Goal: Information Seeking & Learning: Learn about a topic

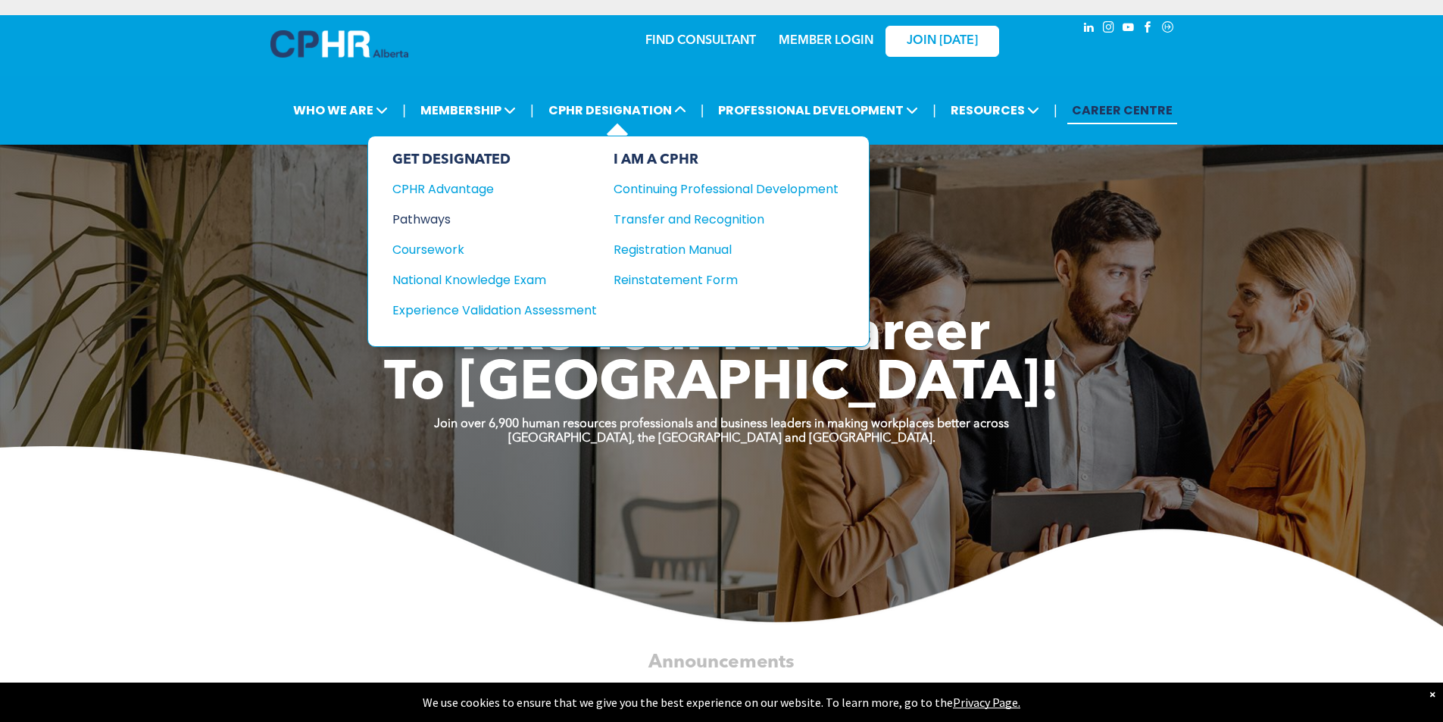
click at [449, 215] on div "Pathways" at bounding box center [484, 219] width 184 height 19
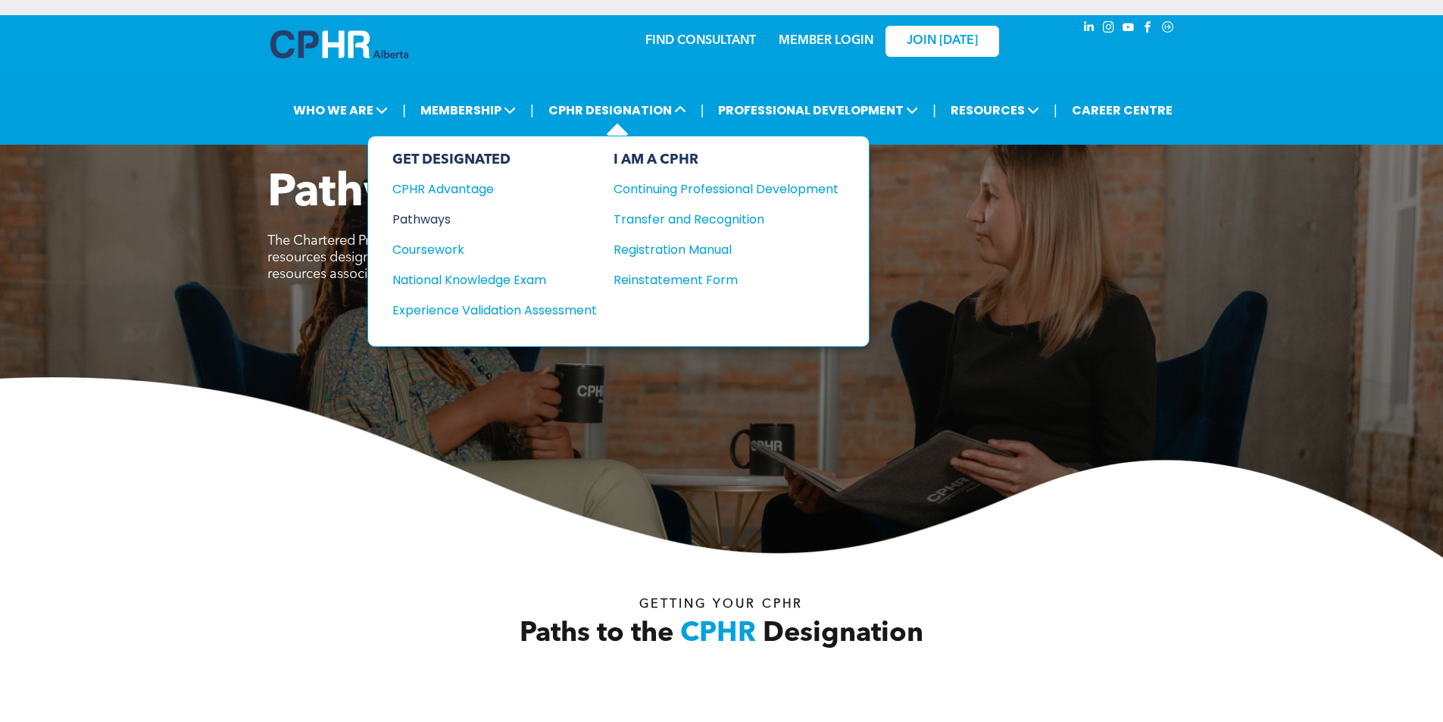
click at [437, 219] on div "Pathways" at bounding box center [484, 219] width 184 height 19
click at [504, 278] on div "National Knowledge Exam" at bounding box center [484, 280] width 184 height 19
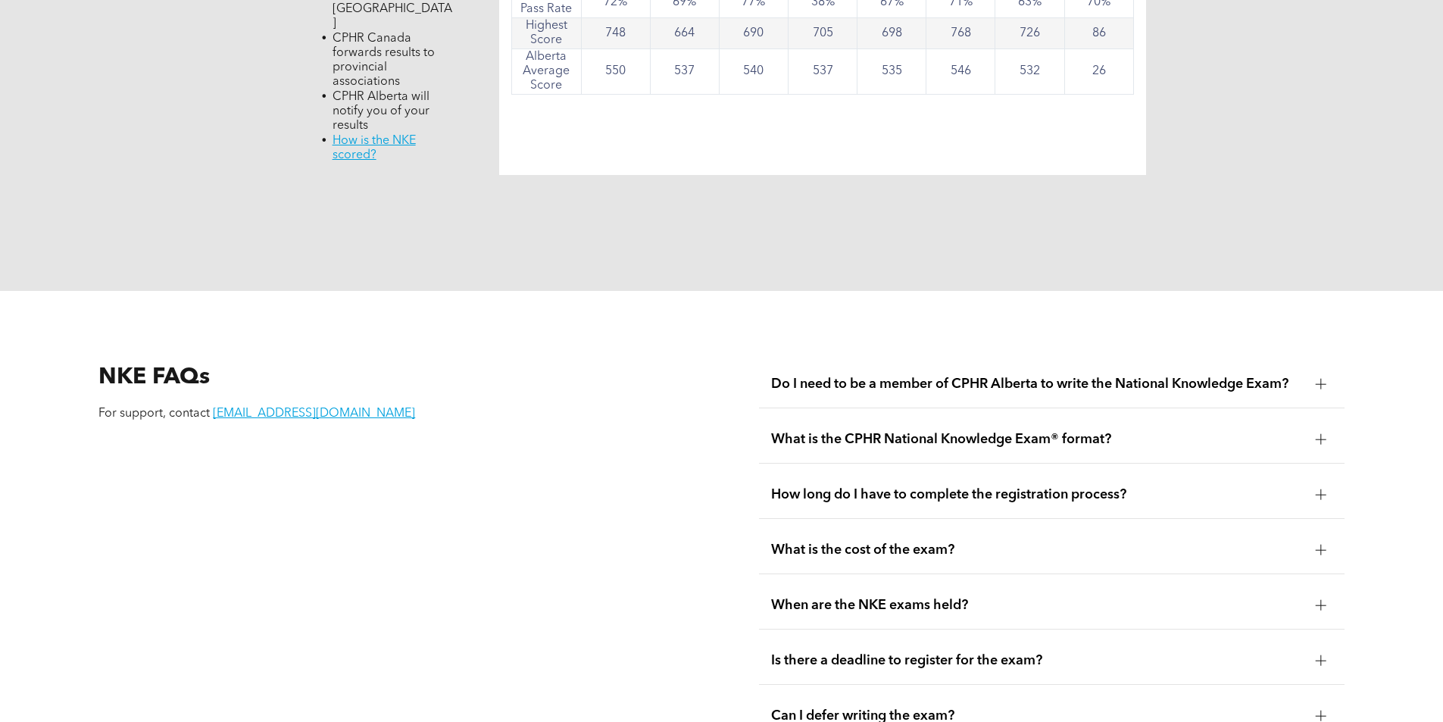
scroll to position [1819, 0]
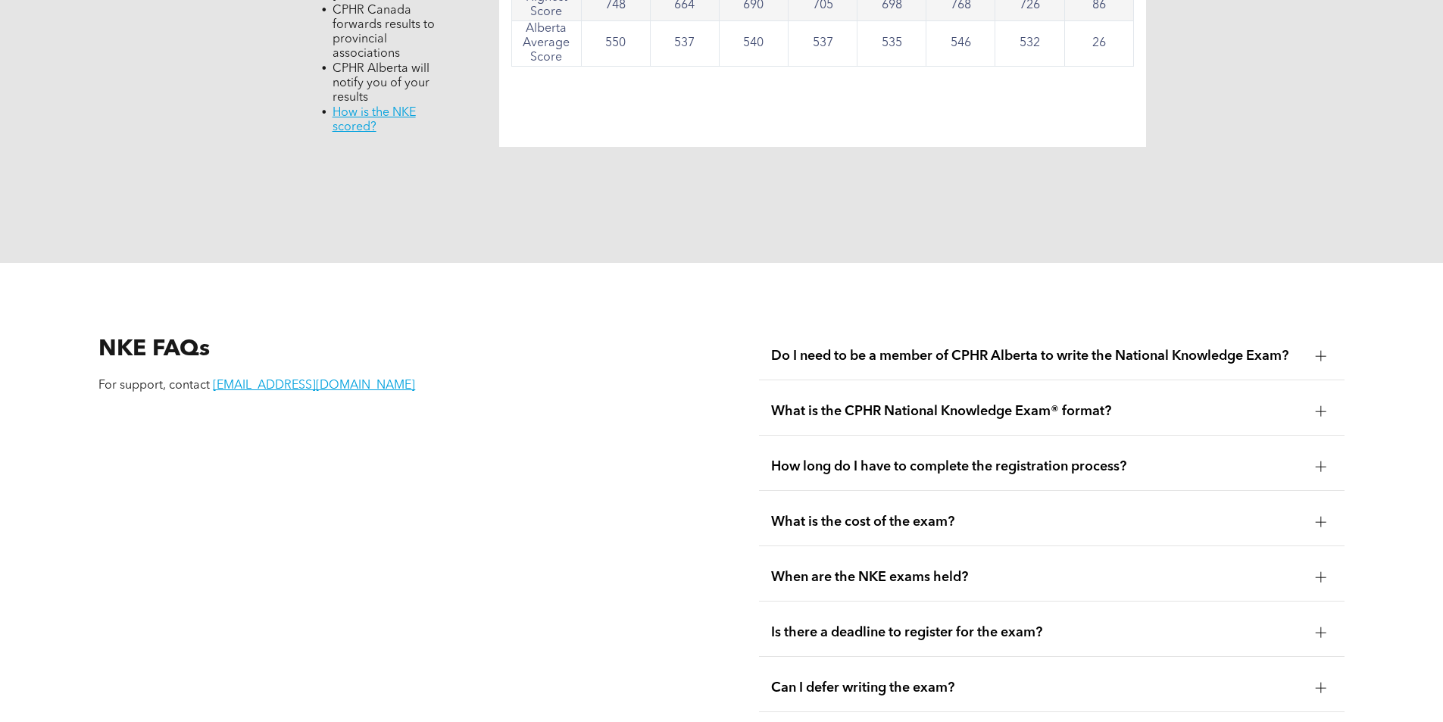
click at [1262, 333] on div "Do I need to be a member of CPHR Alberta to write the National Knowledge Exam?" at bounding box center [1052, 357] width 586 height 48
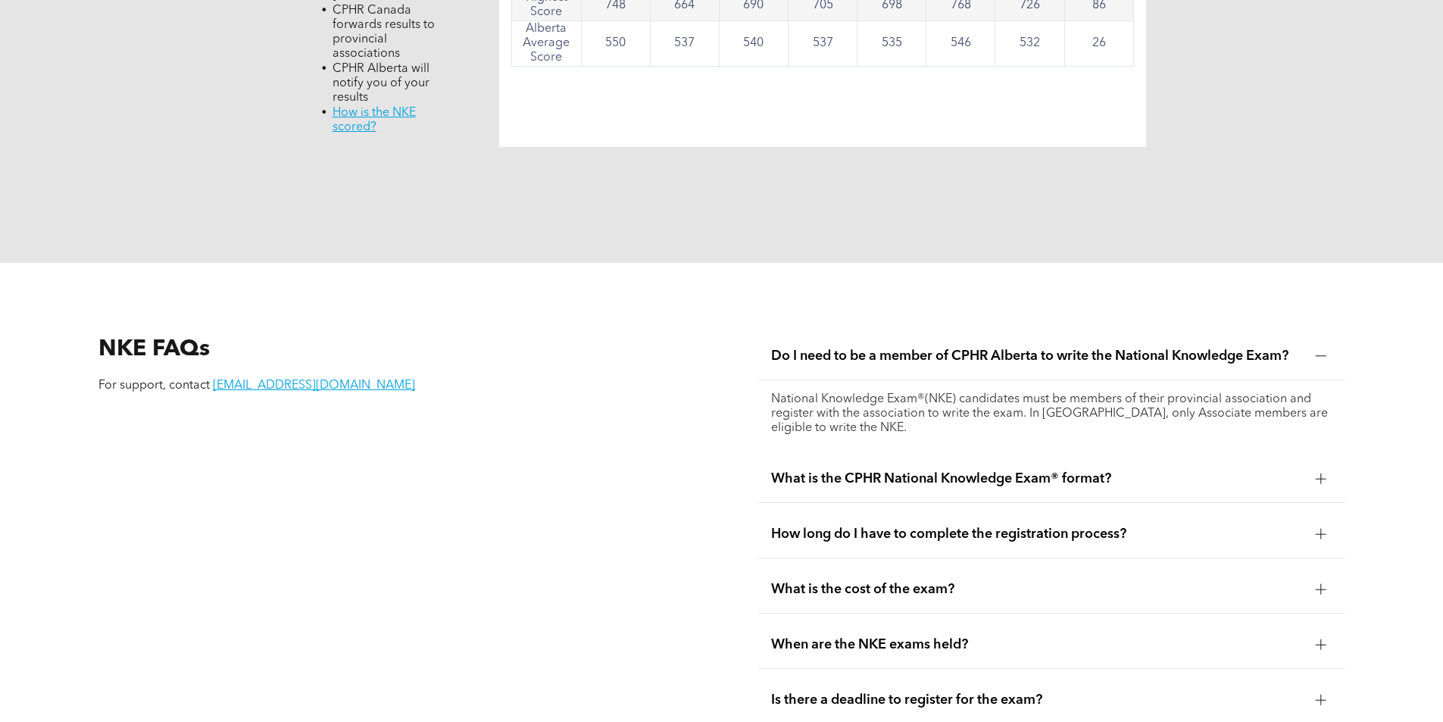
click at [1252, 348] on span "Do I need to be a member of CPHR Alberta to write the National Knowledge Exam?" at bounding box center [1037, 356] width 533 height 17
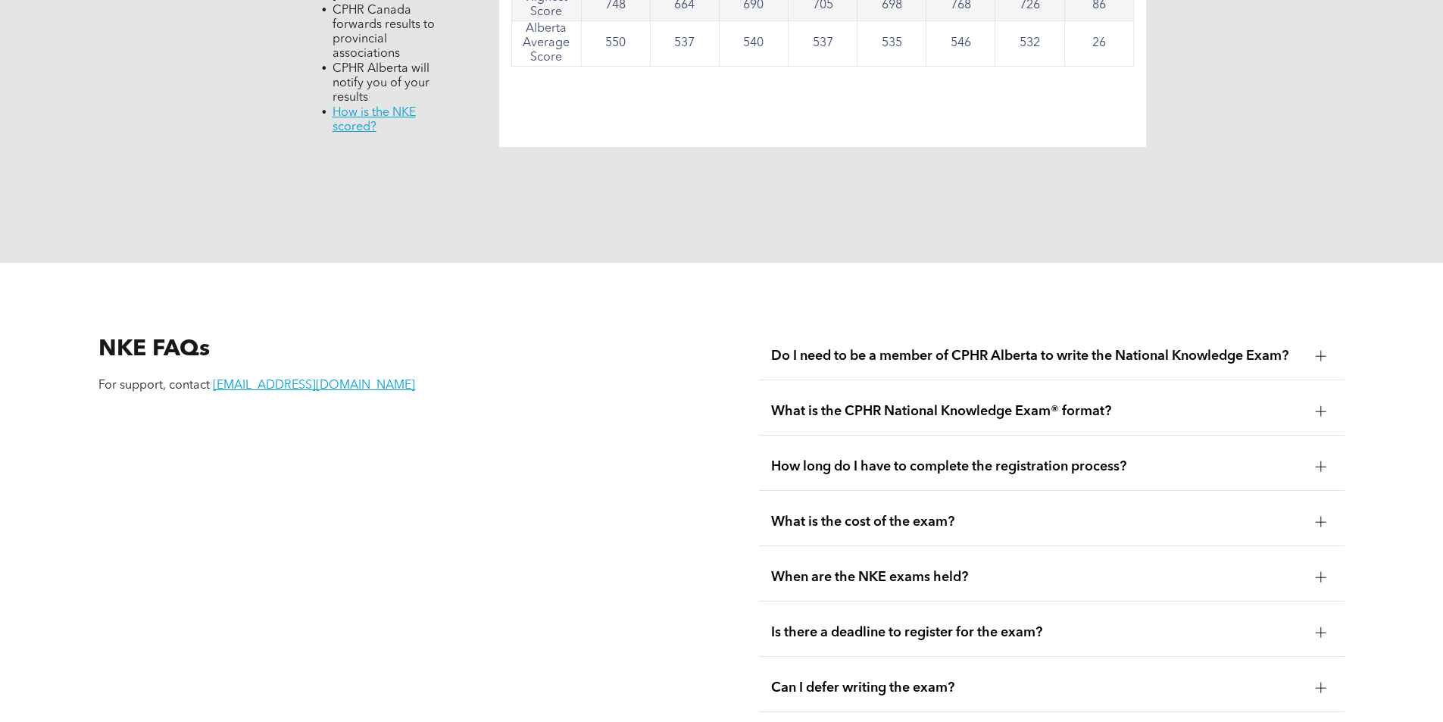
click at [1218, 403] on span "What is the CPHR National Knowledge Exam® format?" at bounding box center [1037, 411] width 533 height 17
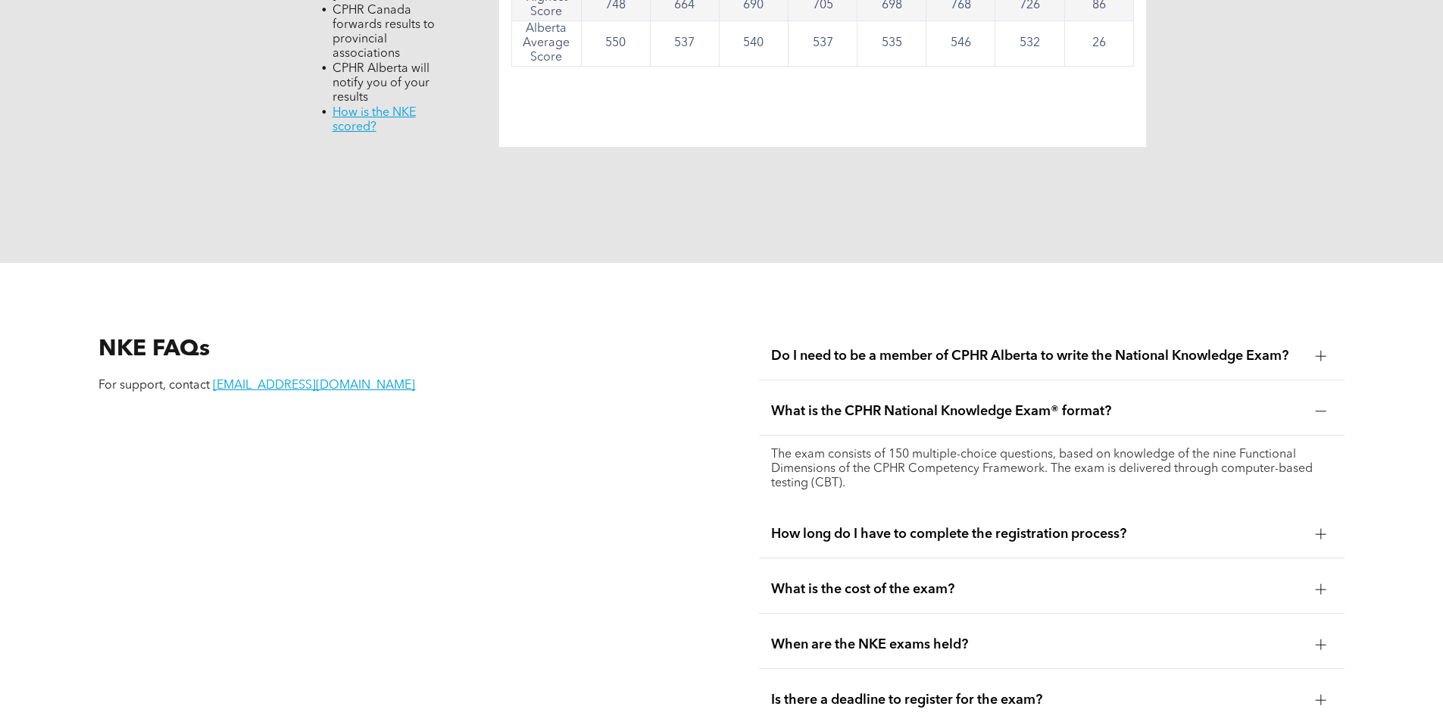
drag, startPoint x: 1216, startPoint y: 372, endPoint x: 1212, endPoint y: 364, distance: 9.2
click at [1215, 403] on span "What is the CPHR National Knowledge Exam® format?" at bounding box center [1037, 411] width 533 height 17
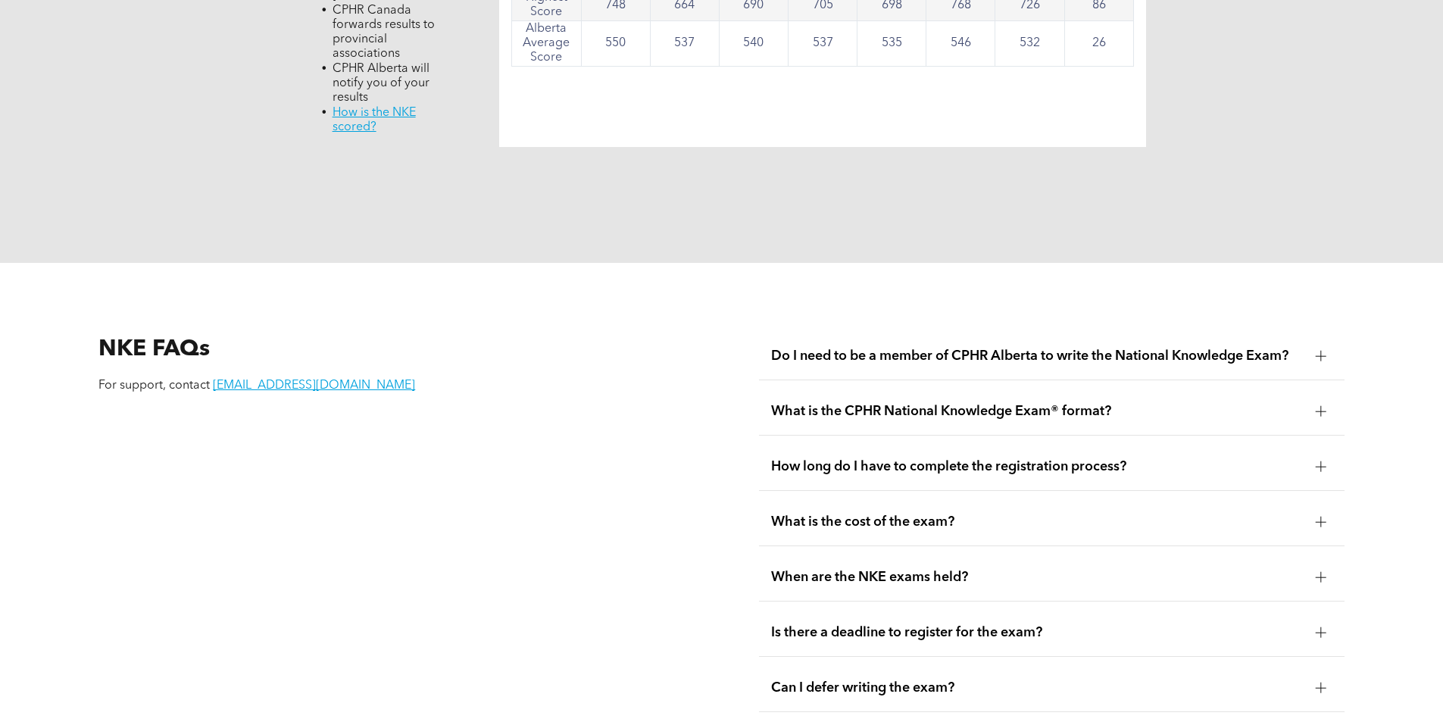
click at [1181, 443] on div "How long do I have to complete the registration process?" at bounding box center [1052, 467] width 586 height 48
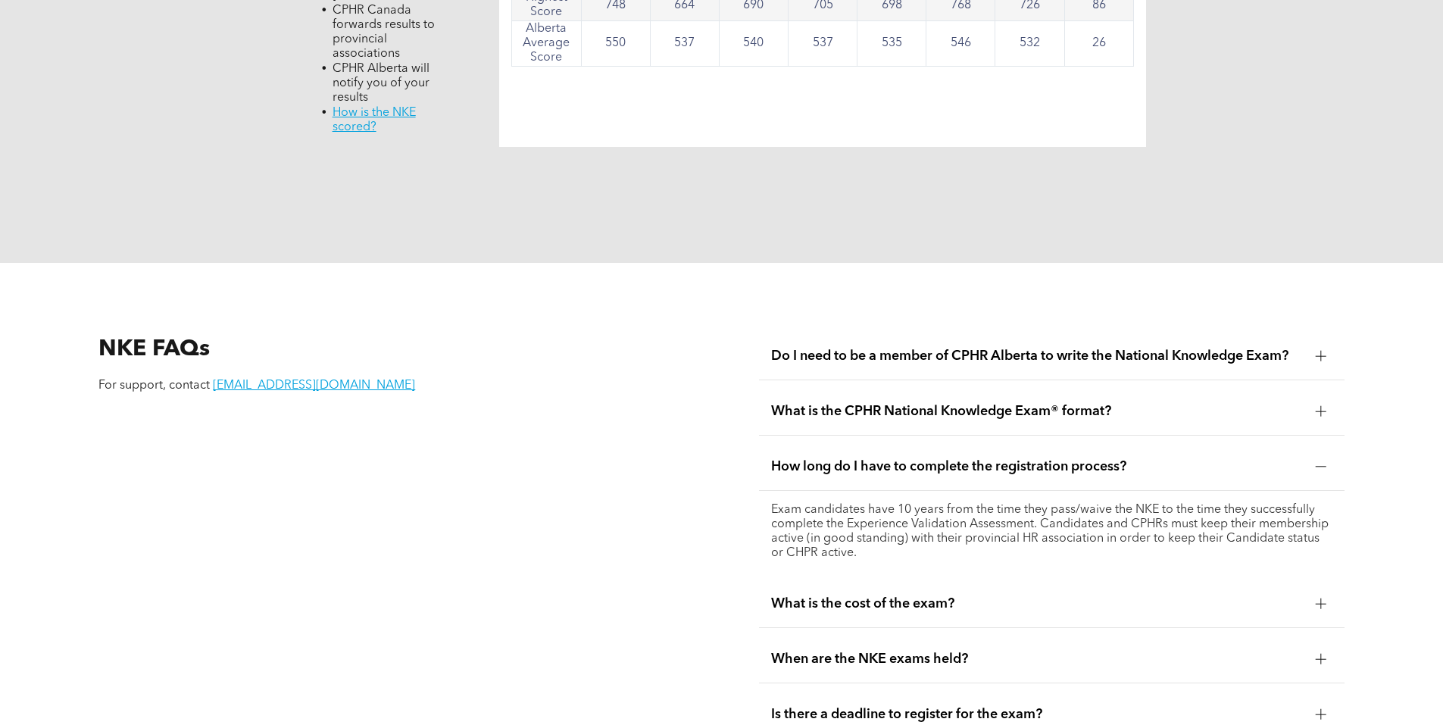
click at [1163, 458] on span "How long do I have to complete the registration process?" at bounding box center [1037, 466] width 533 height 17
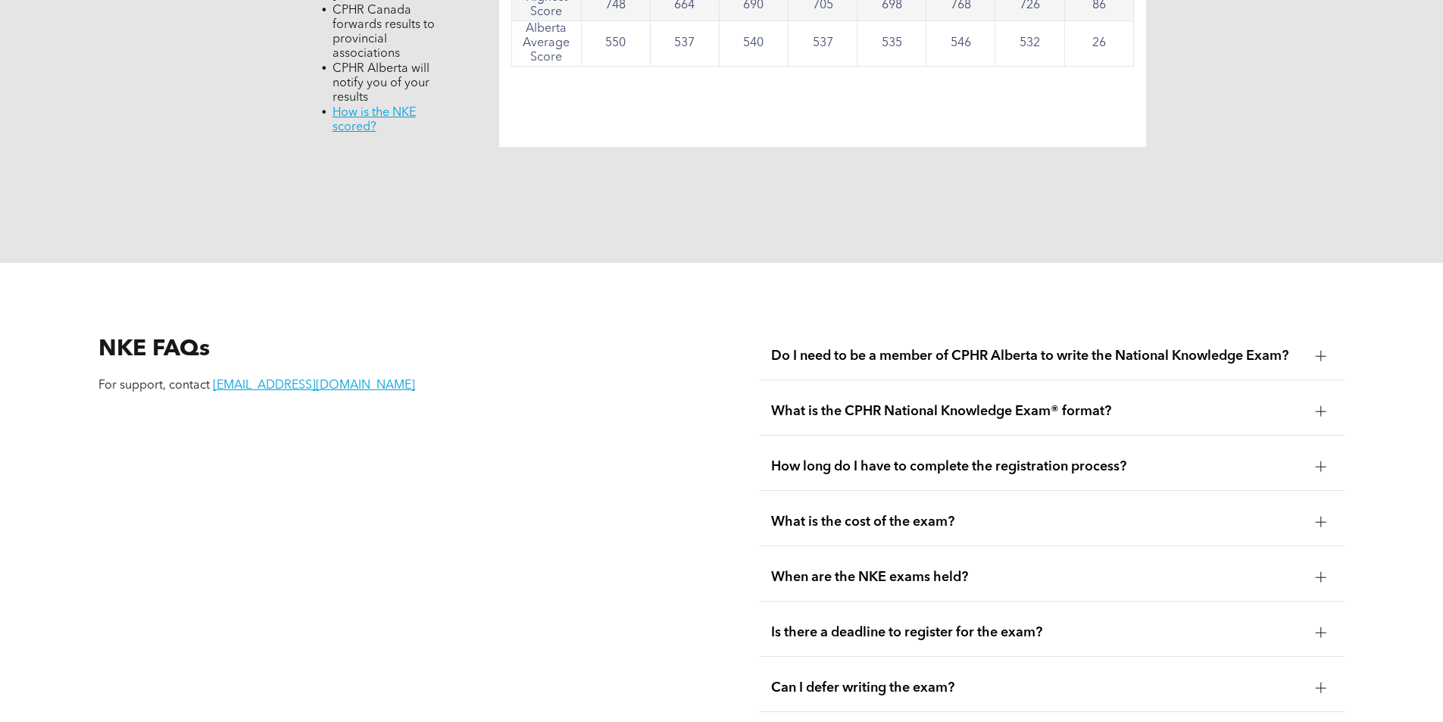
click at [1136, 514] on span "What is the cost of the exam?" at bounding box center [1037, 522] width 533 height 17
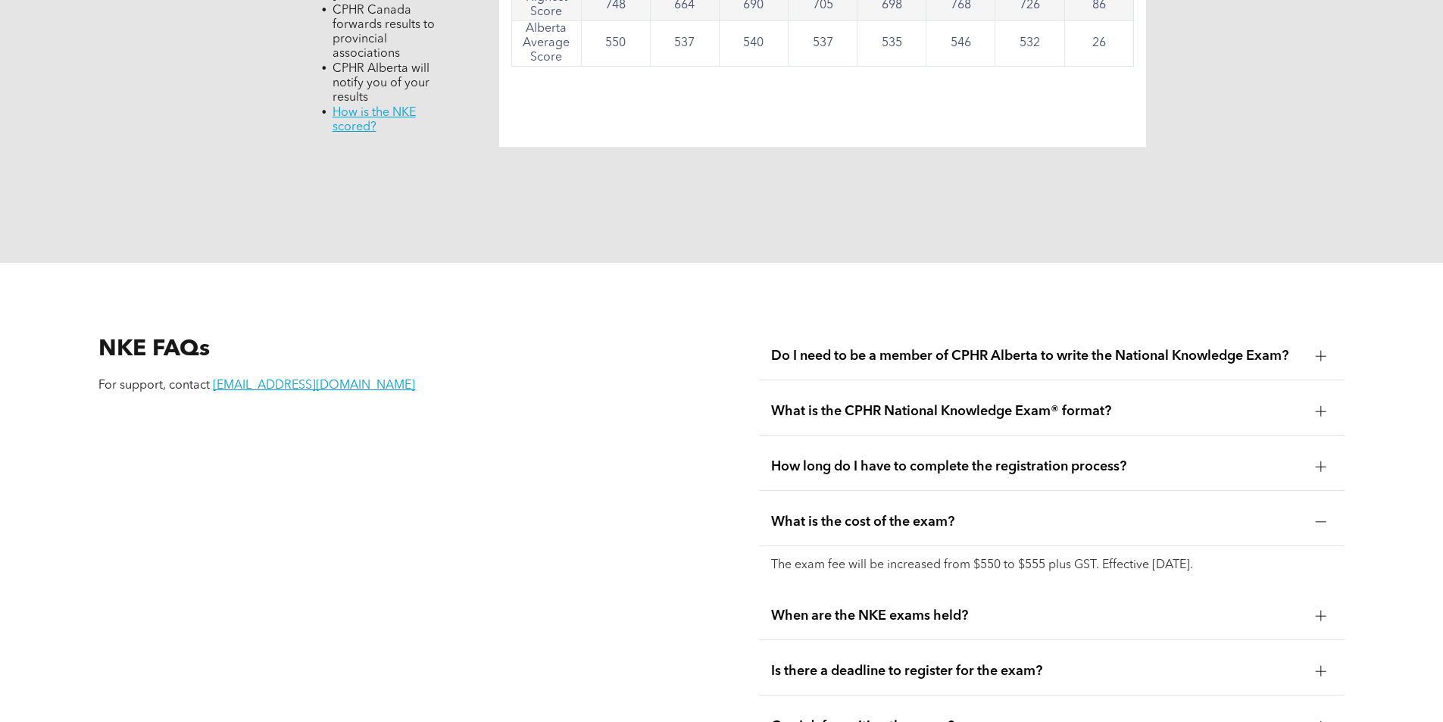
click at [1129, 514] on span "What is the cost of the exam?" at bounding box center [1037, 522] width 533 height 17
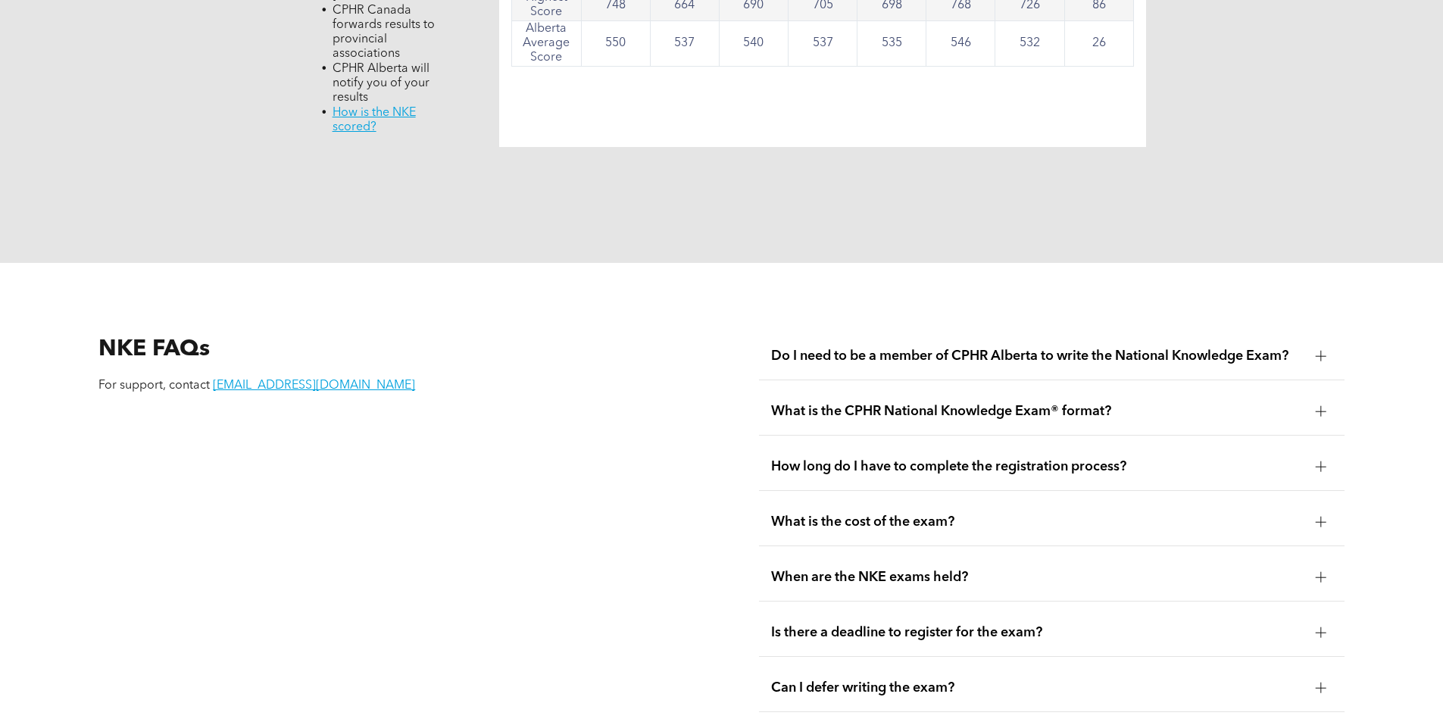
click at [1107, 569] on span "When are the NKE exams held?" at bounding box center [1037, 577] width 533 height 17
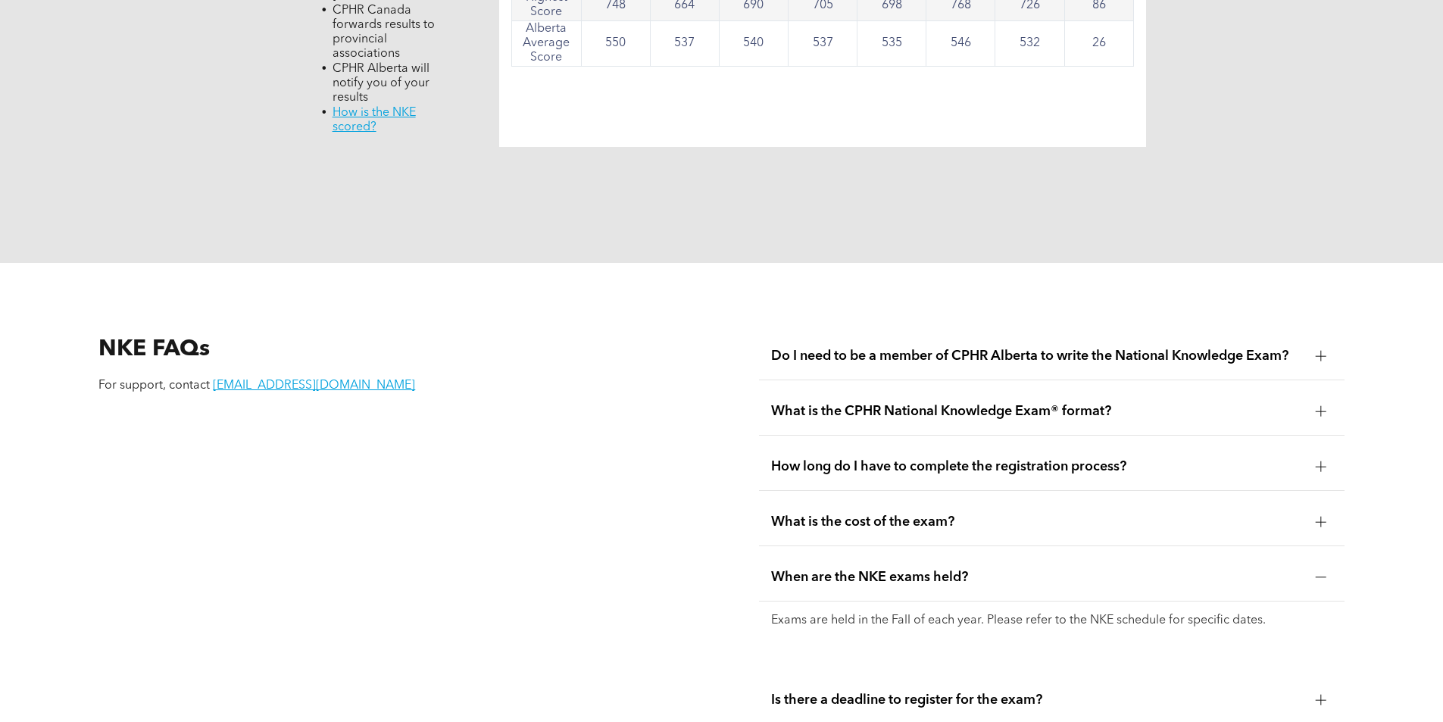
click at [1115, 569] on span "When are the NKE exams held?" at bounding box center [1037, 577] width 533 height 17
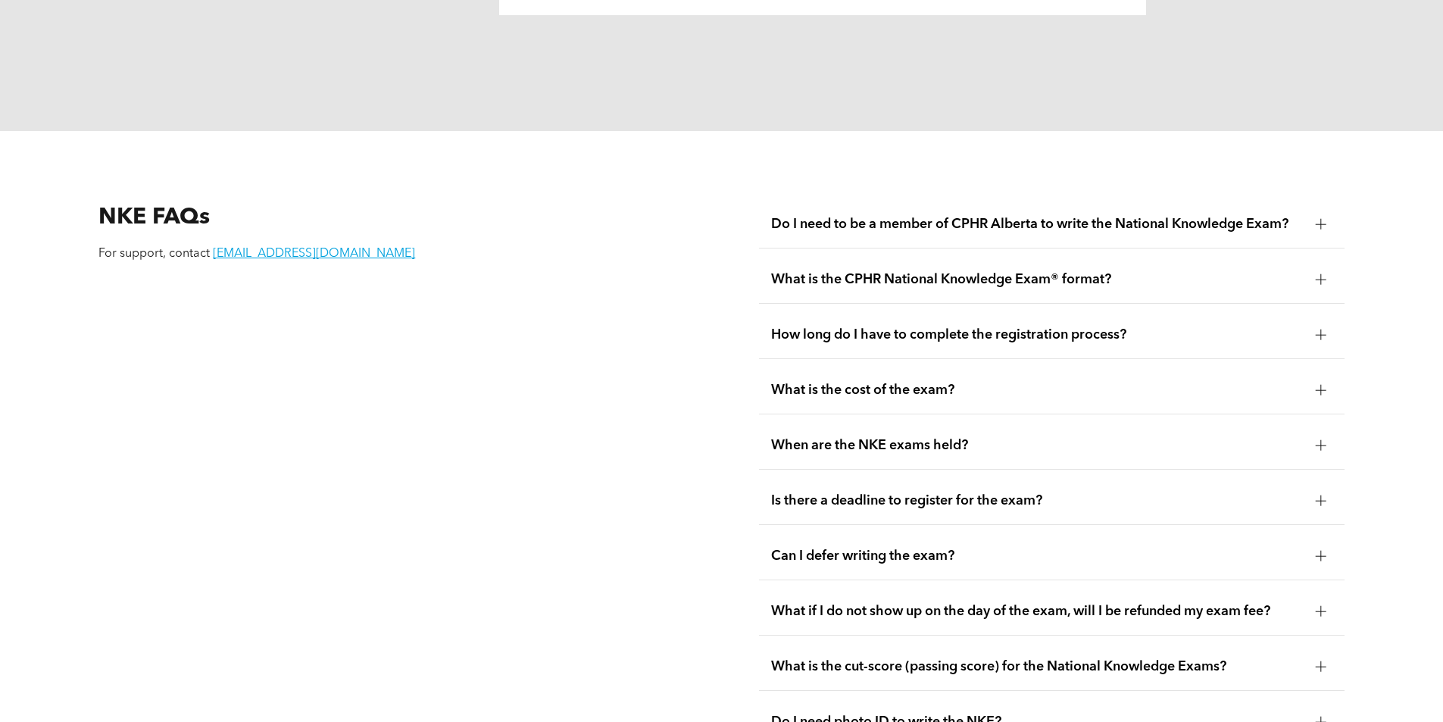
scroll to position [1970, 0]
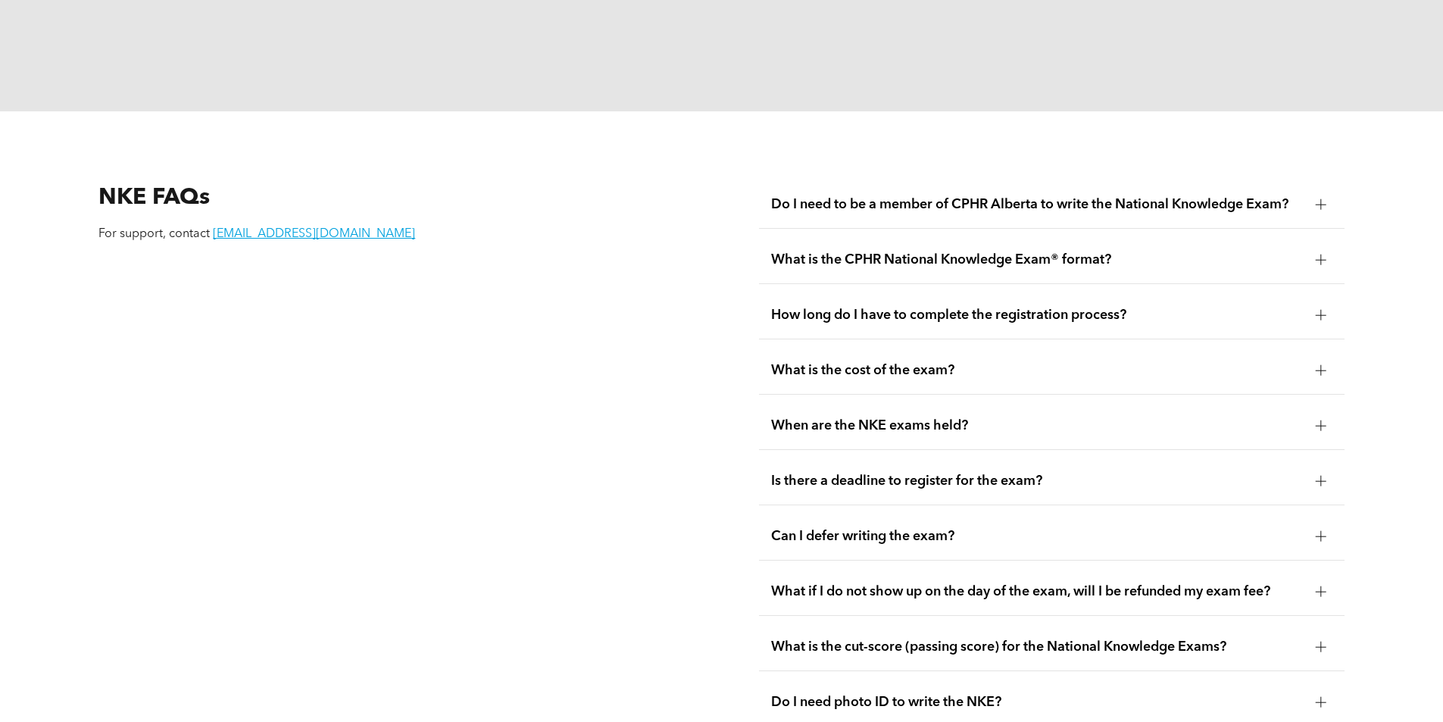
click at [1134, 458] on div "Is there a deadline to register for the exam?" at bounding box center [1052, 482] width 586 height 48
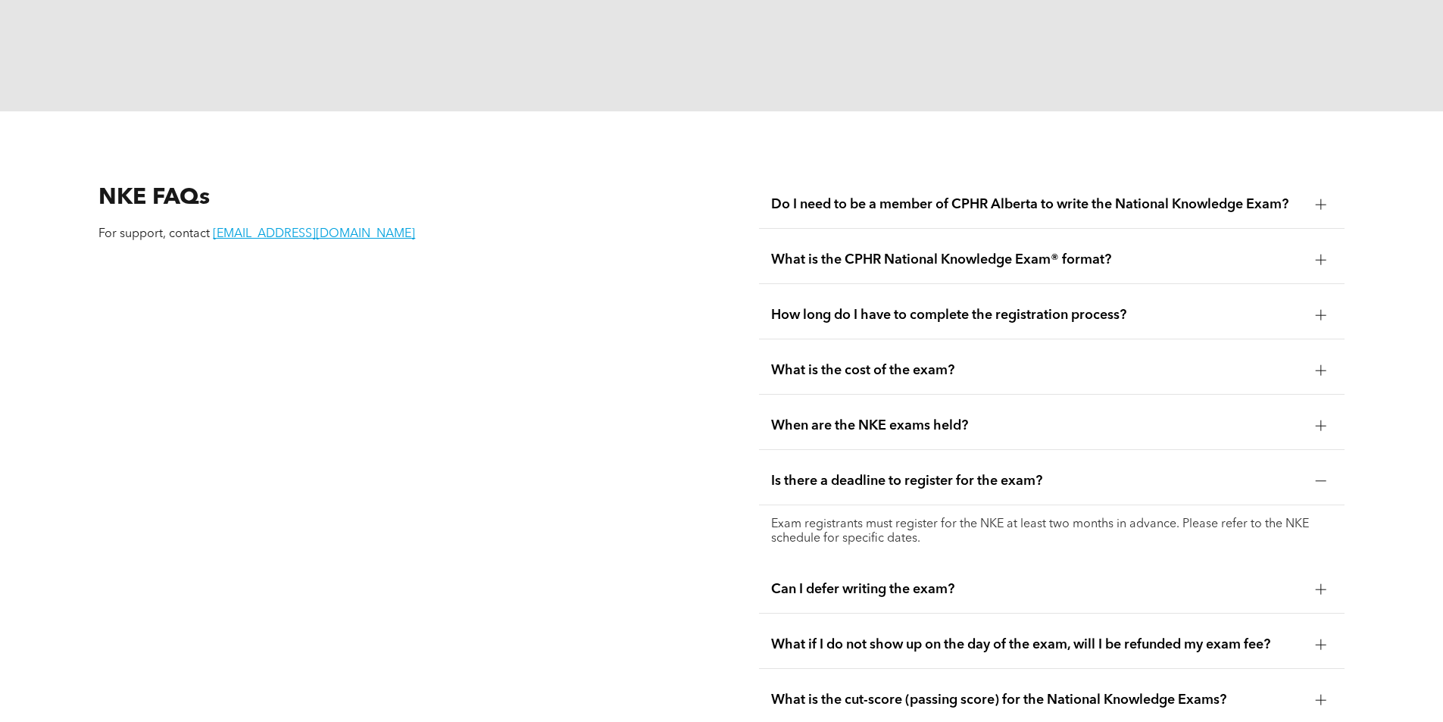
click at [1137, 473] on span "Is there a deadline to register for the exam?" at bounding box center [1037, 481] width 533 height 17
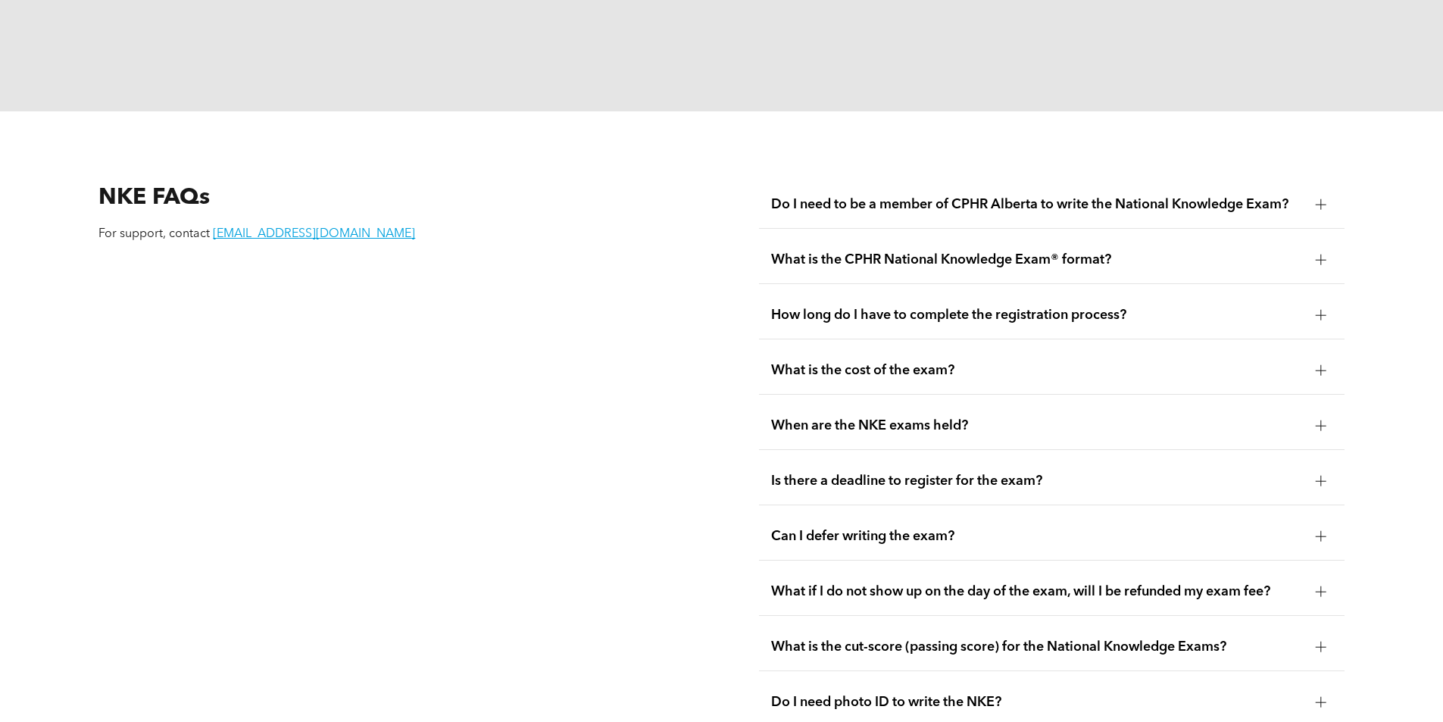
click at [1101, 519] on div "Can I defer writing the exam?" at bounding box center [1052, 537] width 586 height 48
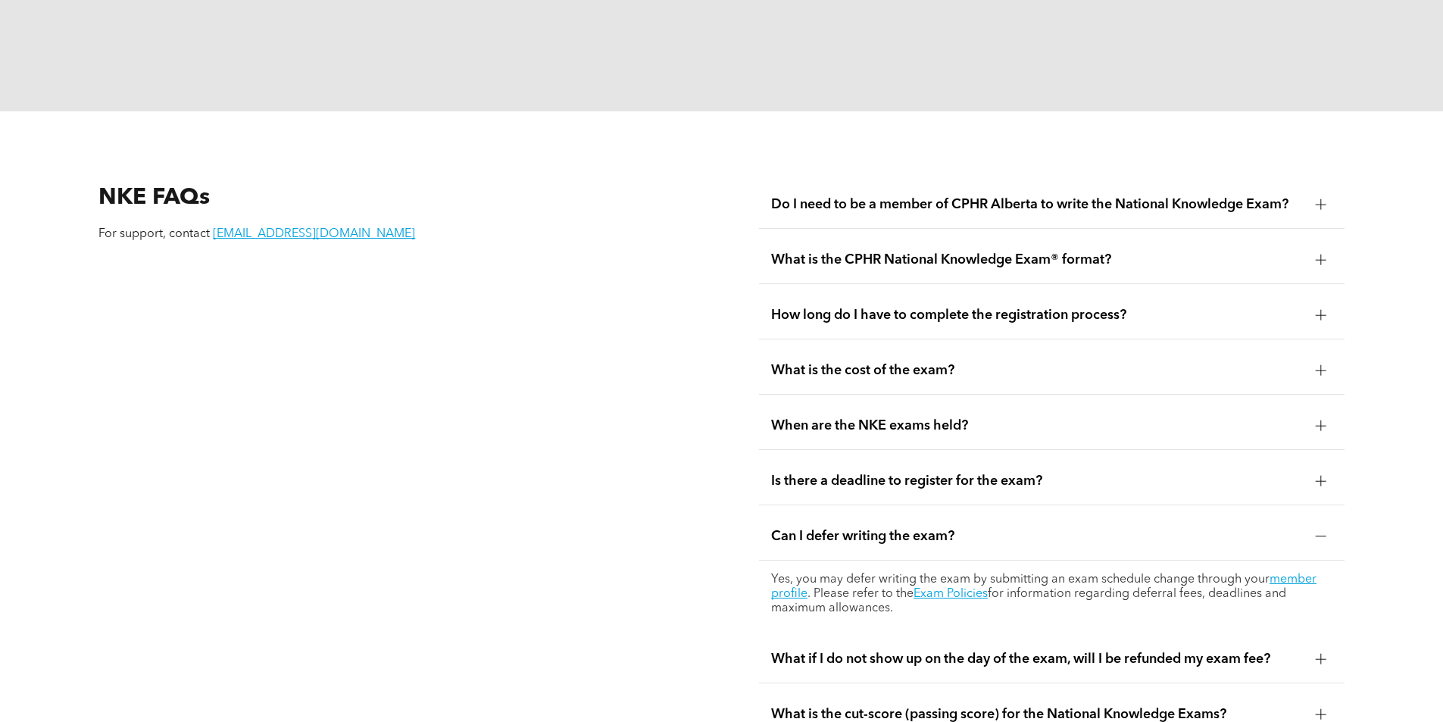
click at [1122, 528] on span "Can I defer writing the exam?" at bounding box center [1037, 536] width 533 height 17
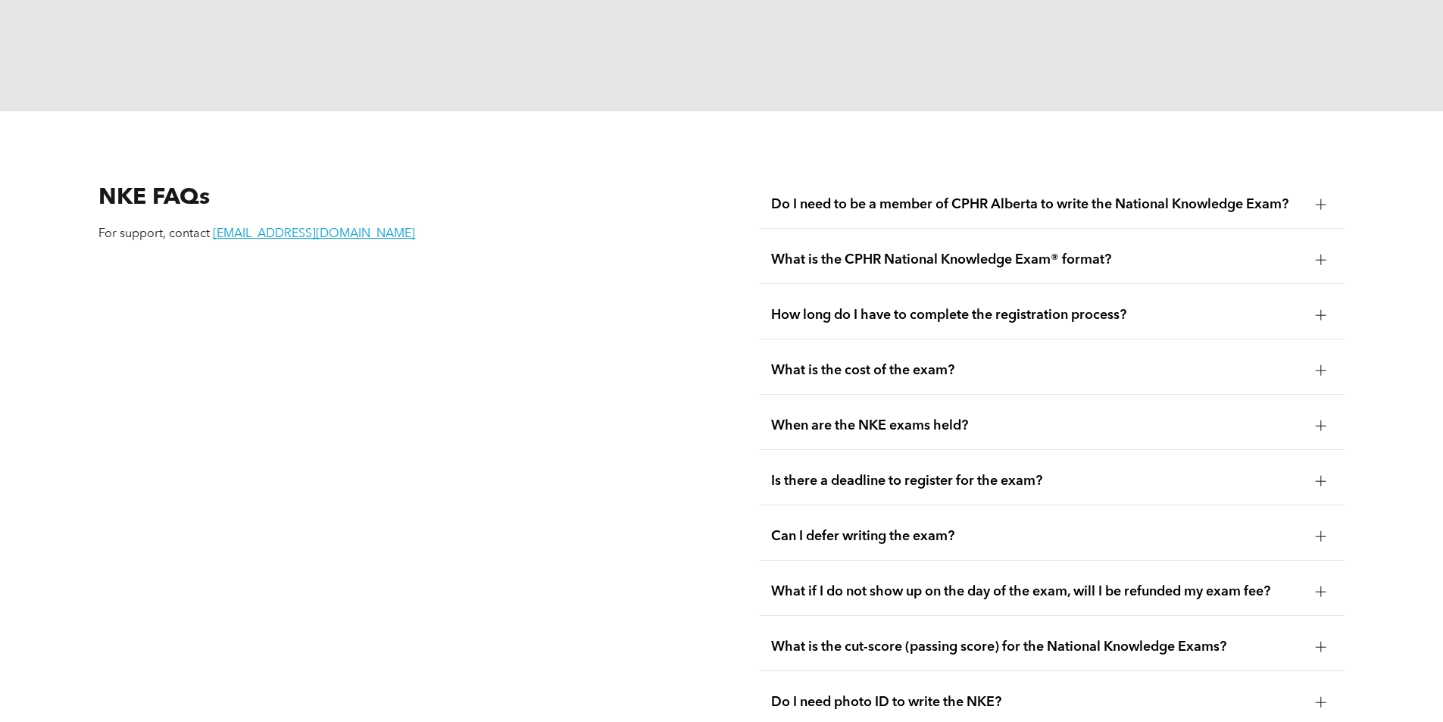
click at [1121, 583] on span "What if I do not show up on the day of the exam, will I be refunded my exam fee?" at bounding box center [1037, 591] width 533 height 17
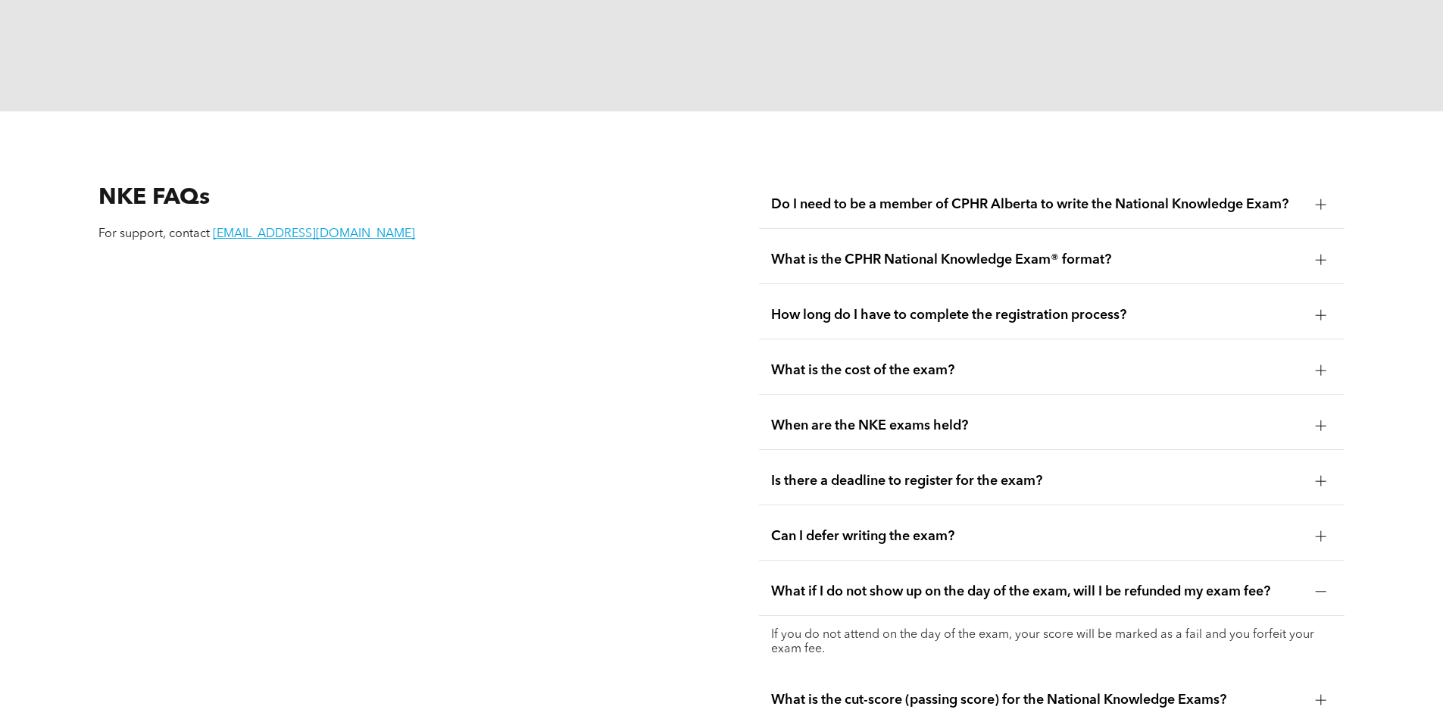
click at [1121, 583] on span "What if I do not show up on the day of the exam, will I be refunded my exam fee?" at bounding box center [1037, 591] width 533 height 17
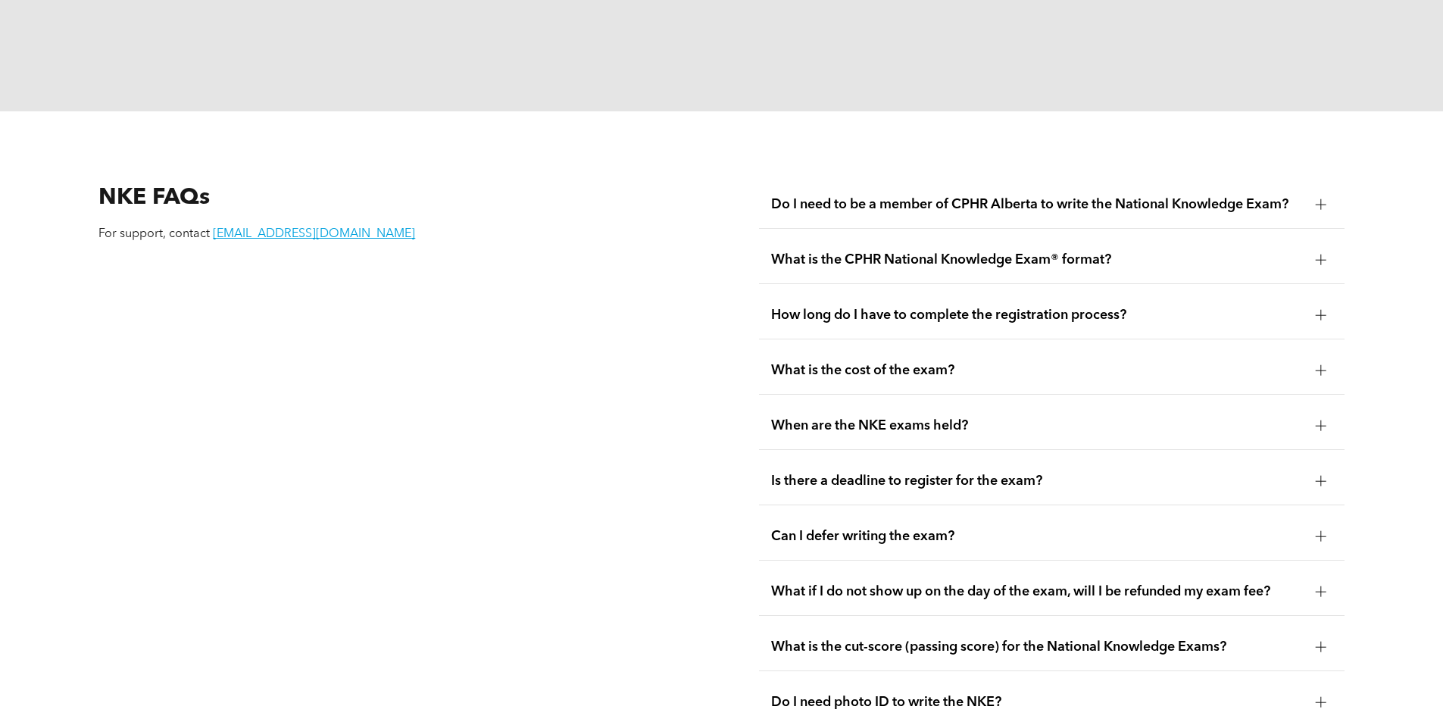
scroll to position [2046, 0]
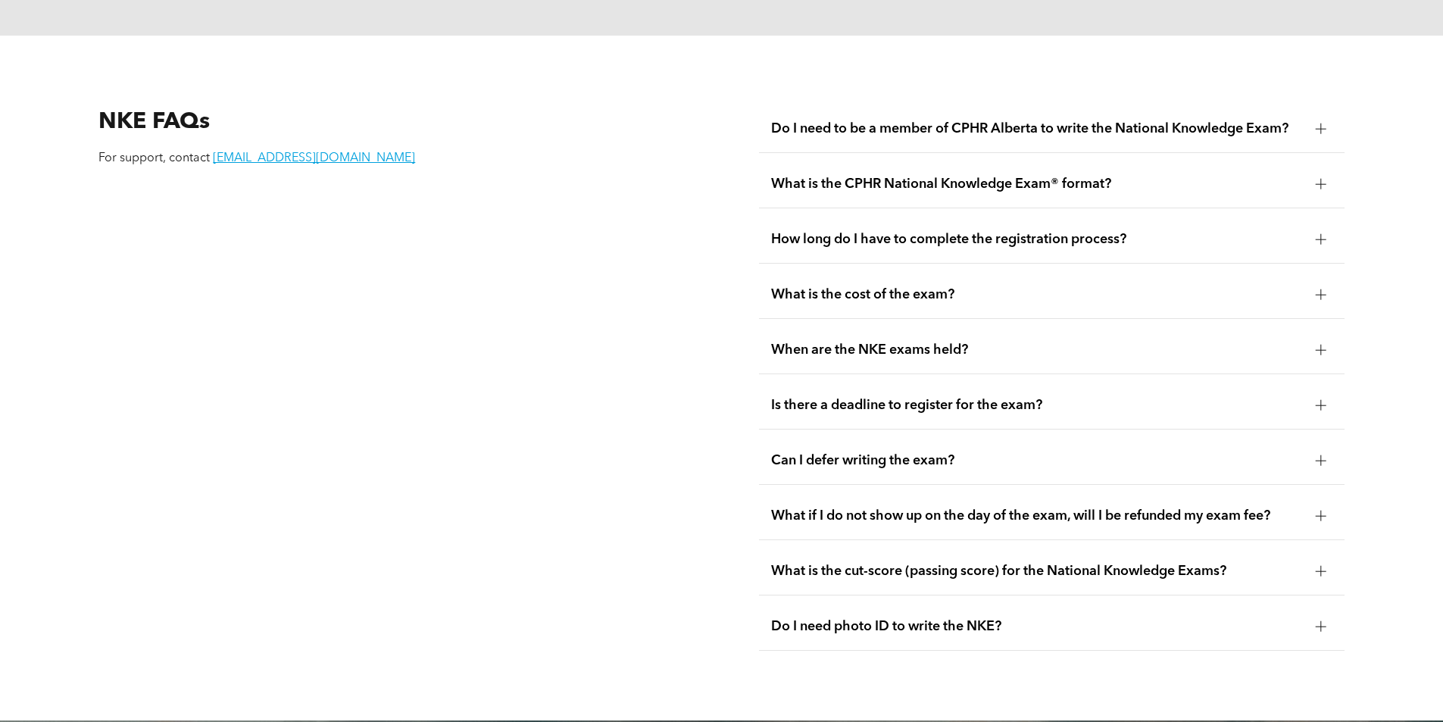
click at [1133, 563] on span "What is the cut-score (passing score) for the National Knowledge Exams?" at bounding box center [1037, 571] width 533 height 17
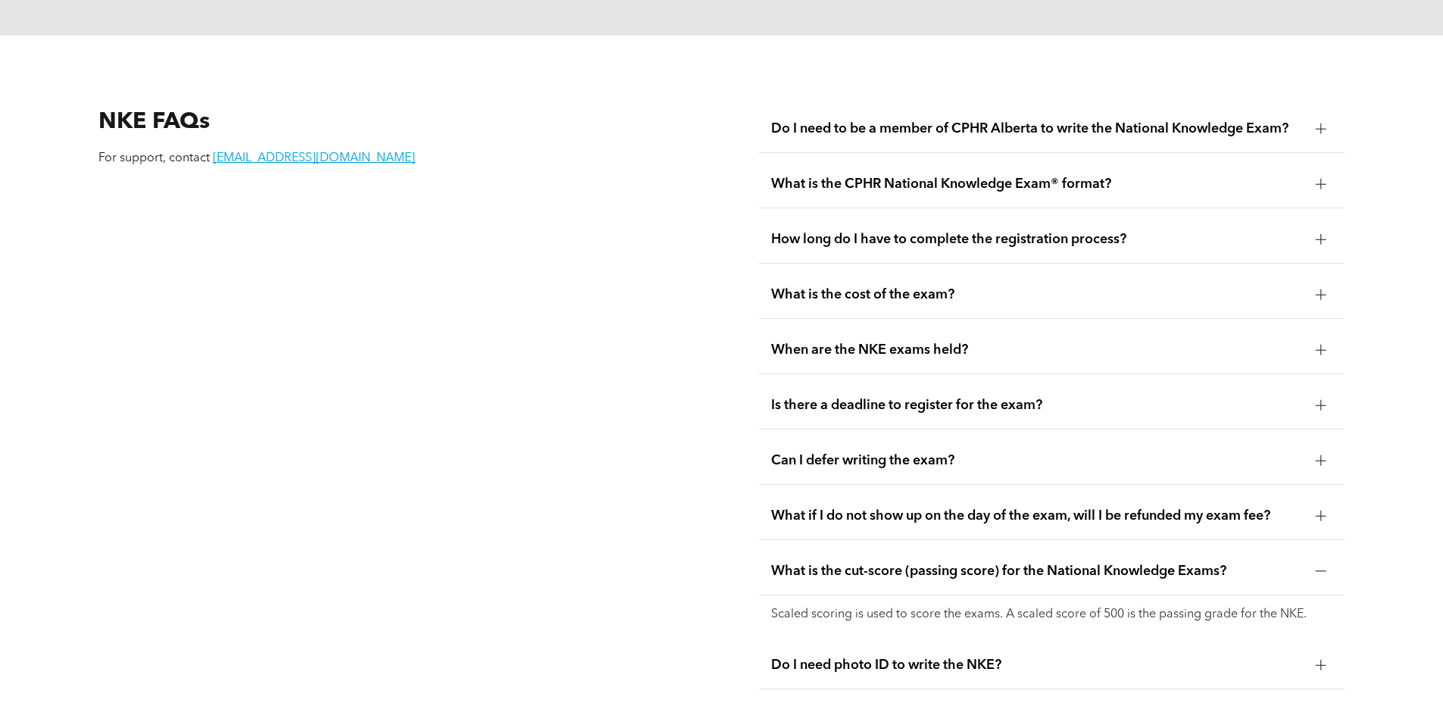
click at [1133, 563] on span "What is the cut-score (passing score) for the National Knowledge Exams?" at bounding box center [1037, 571] width 533 height 17
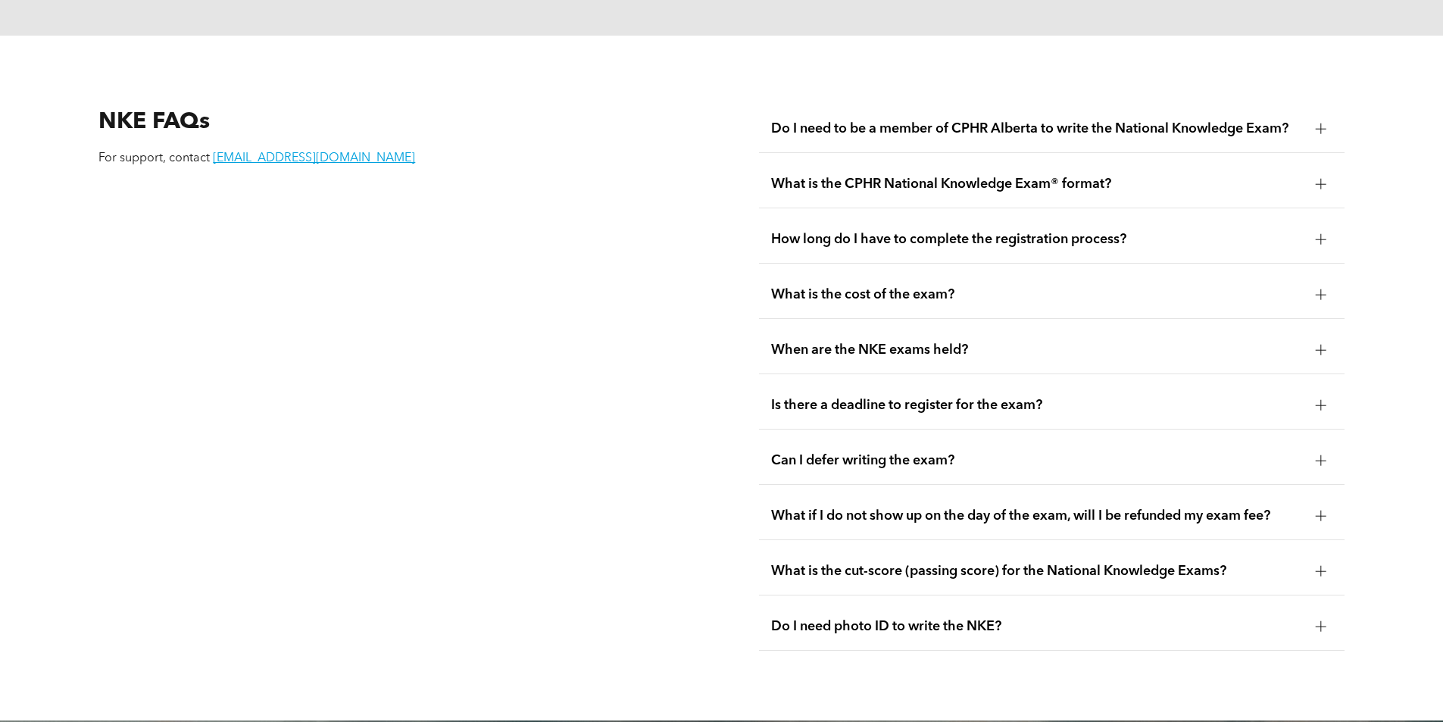
click at [1093, 618] on span "Do I need photo ID to write the NKE?" at bounding box center [1037, 626] width 533 height 17
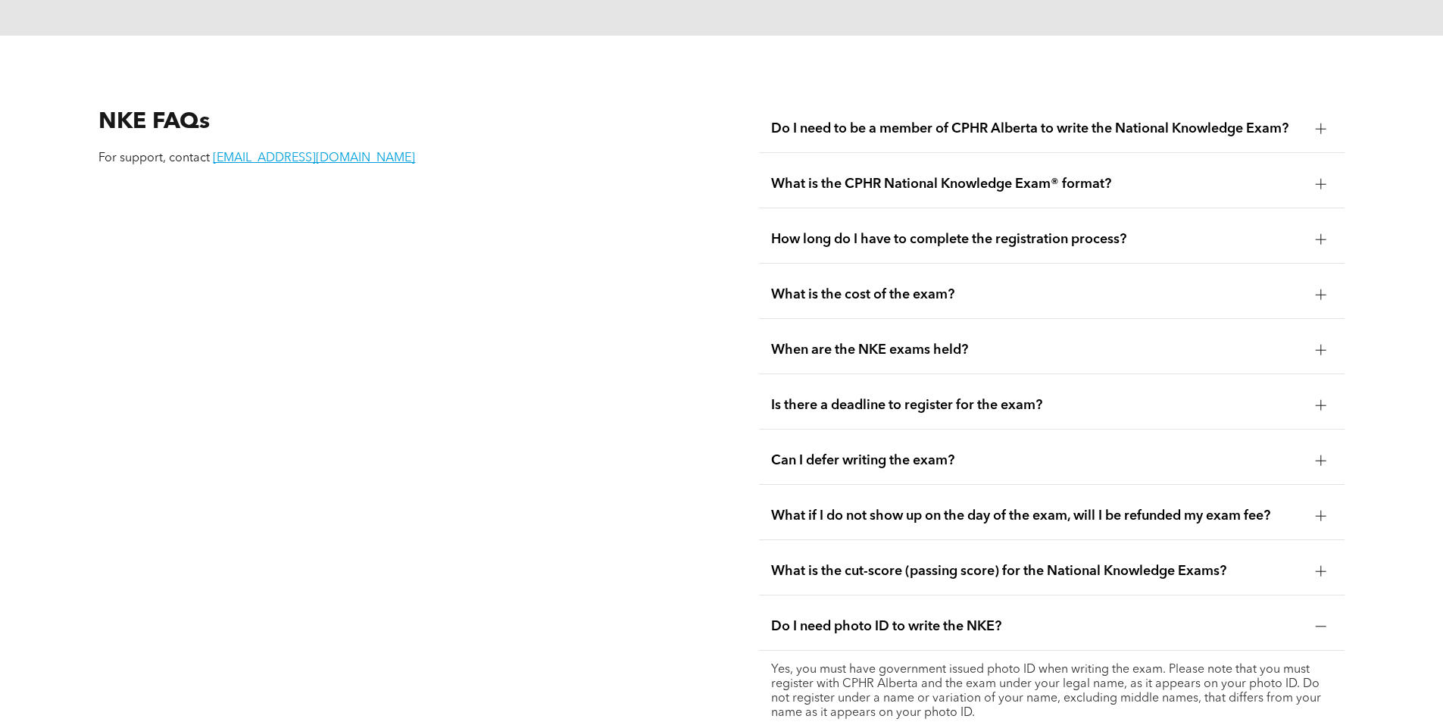
click at [1092, 618] on span "Do I need photo ID to write the NKE?" at bounding box center [1037, 626] width 533 height 17
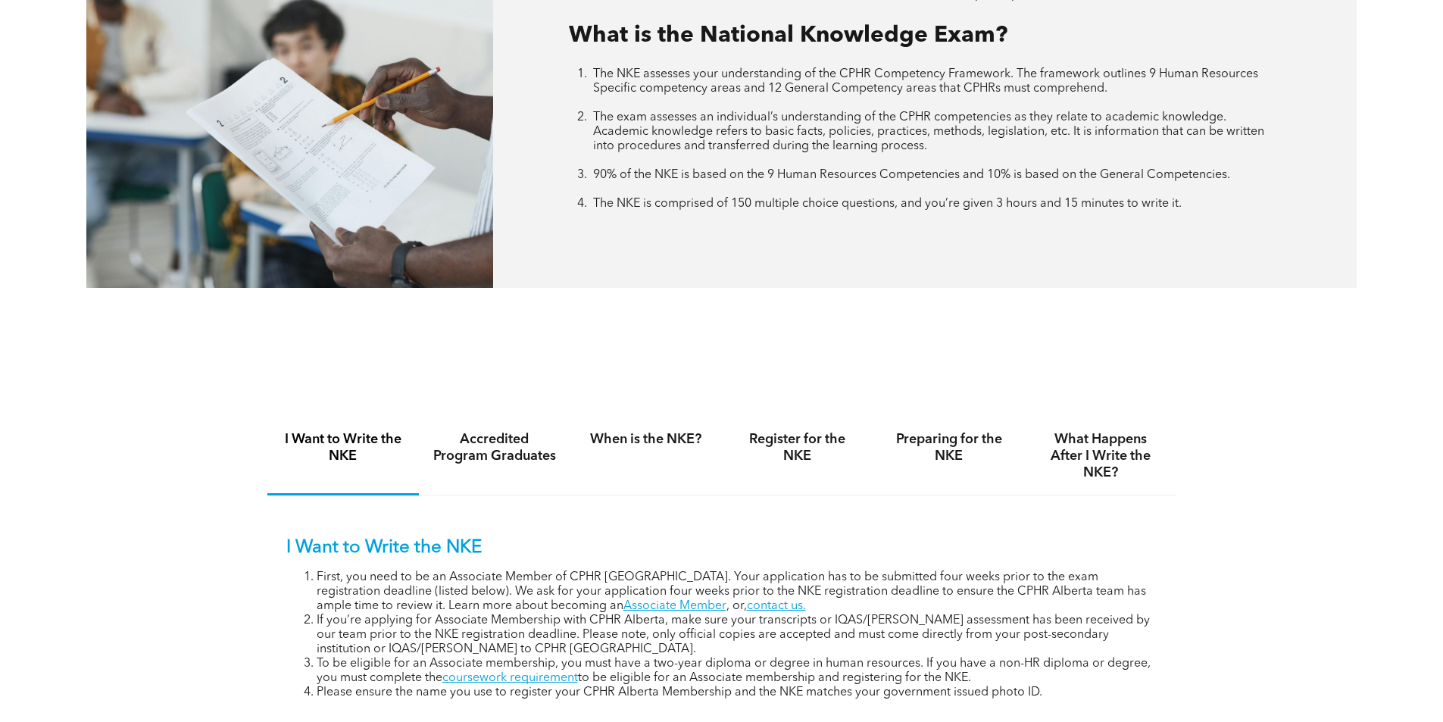
scroll to position [710, 0]
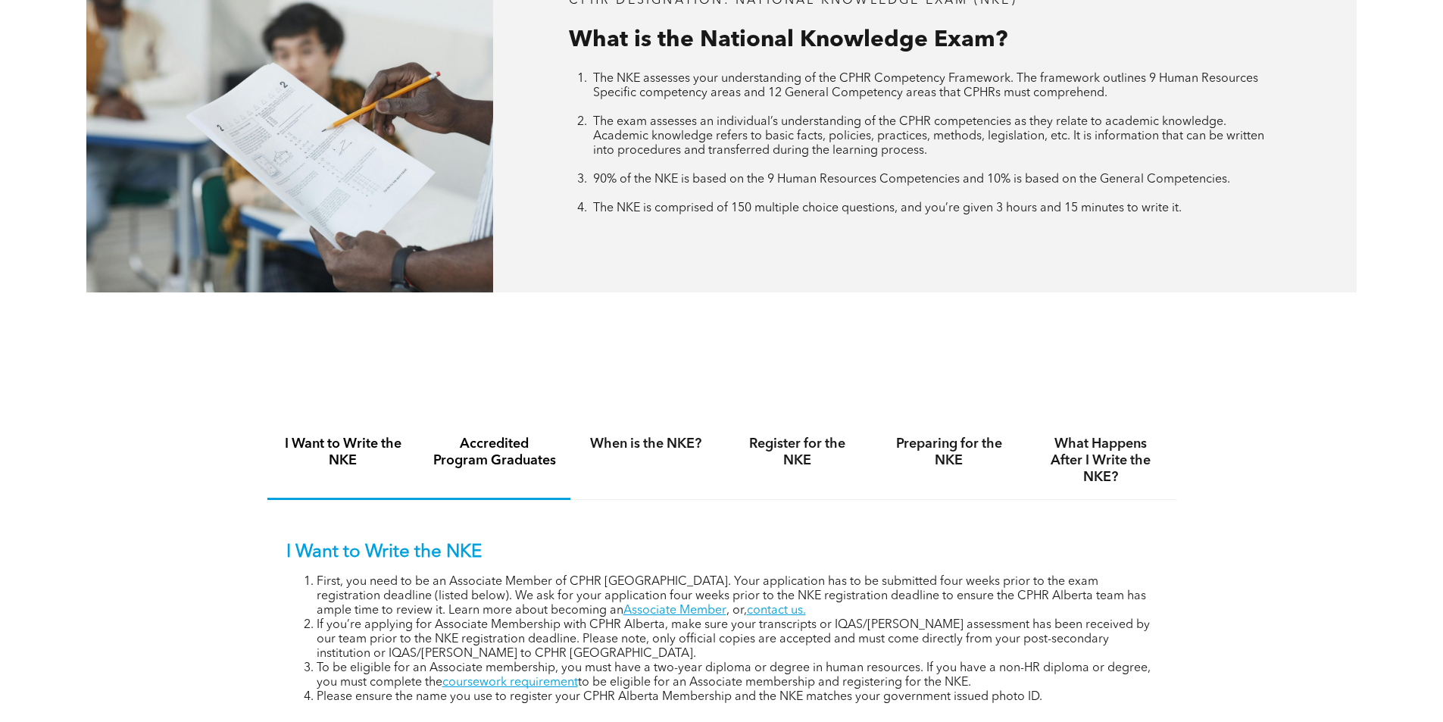
click at [502, 449] on h4 "Accredited Program Graduates" at bounding box center [495, 452] width 124 height 33
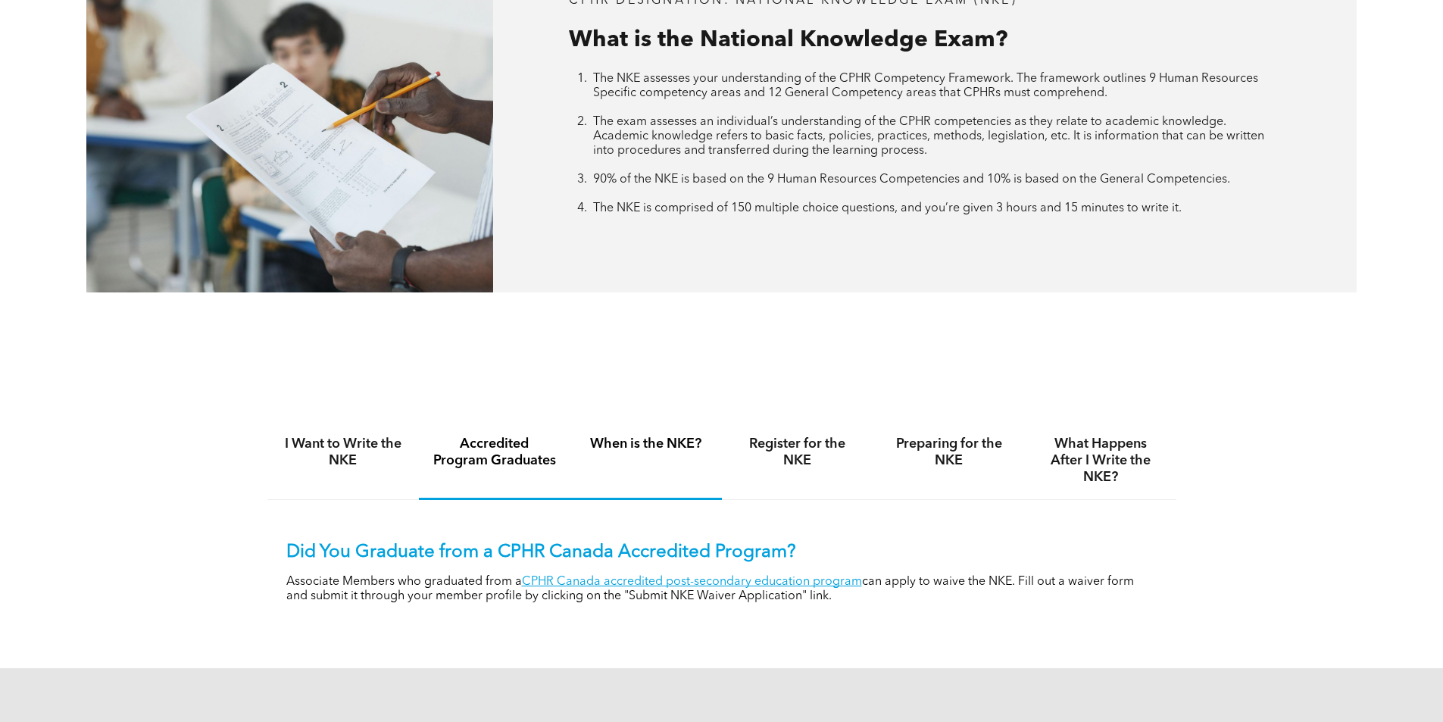
click at [665, 443] on h4 "When is the NKE?" at bounding box center [646, 444] width 124 height 17
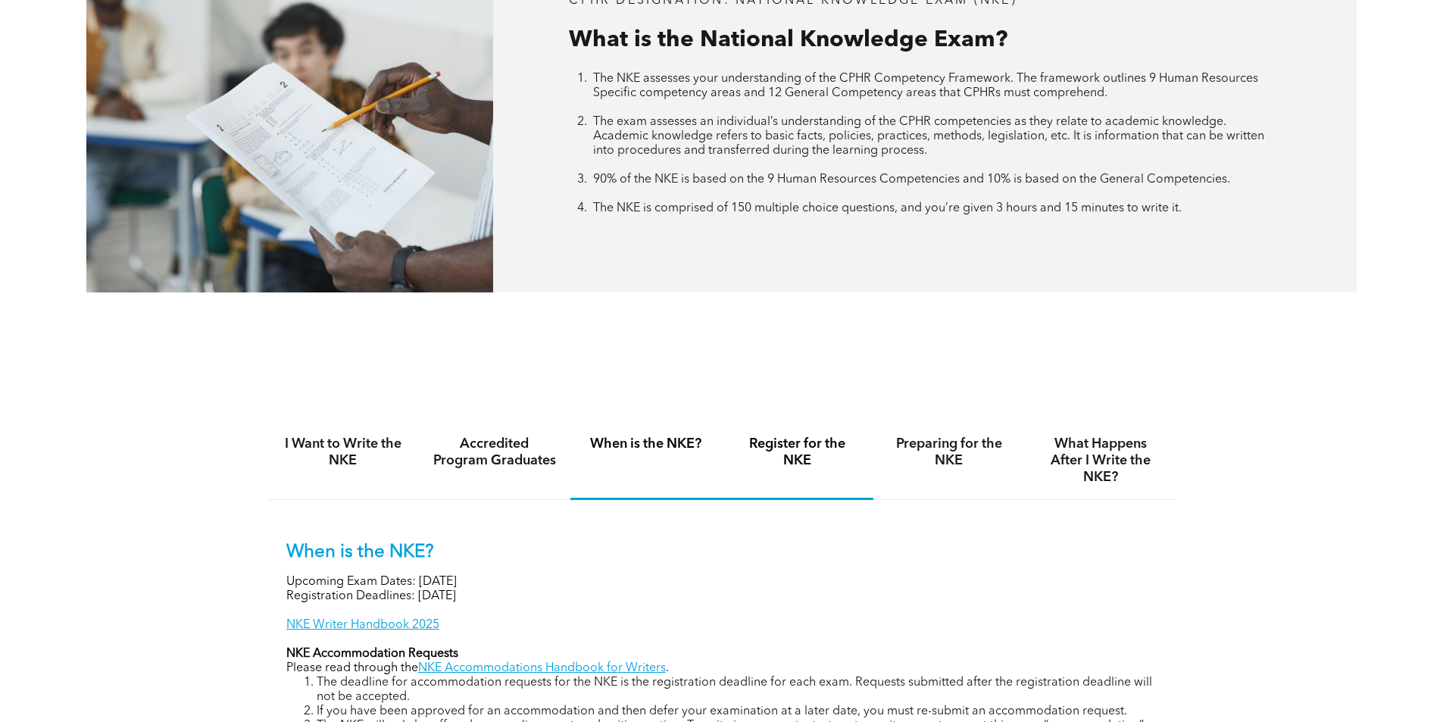
click at [783, 439] on h4 "Register for the NKE" at bounding box center [798, 452] width 124 height 33
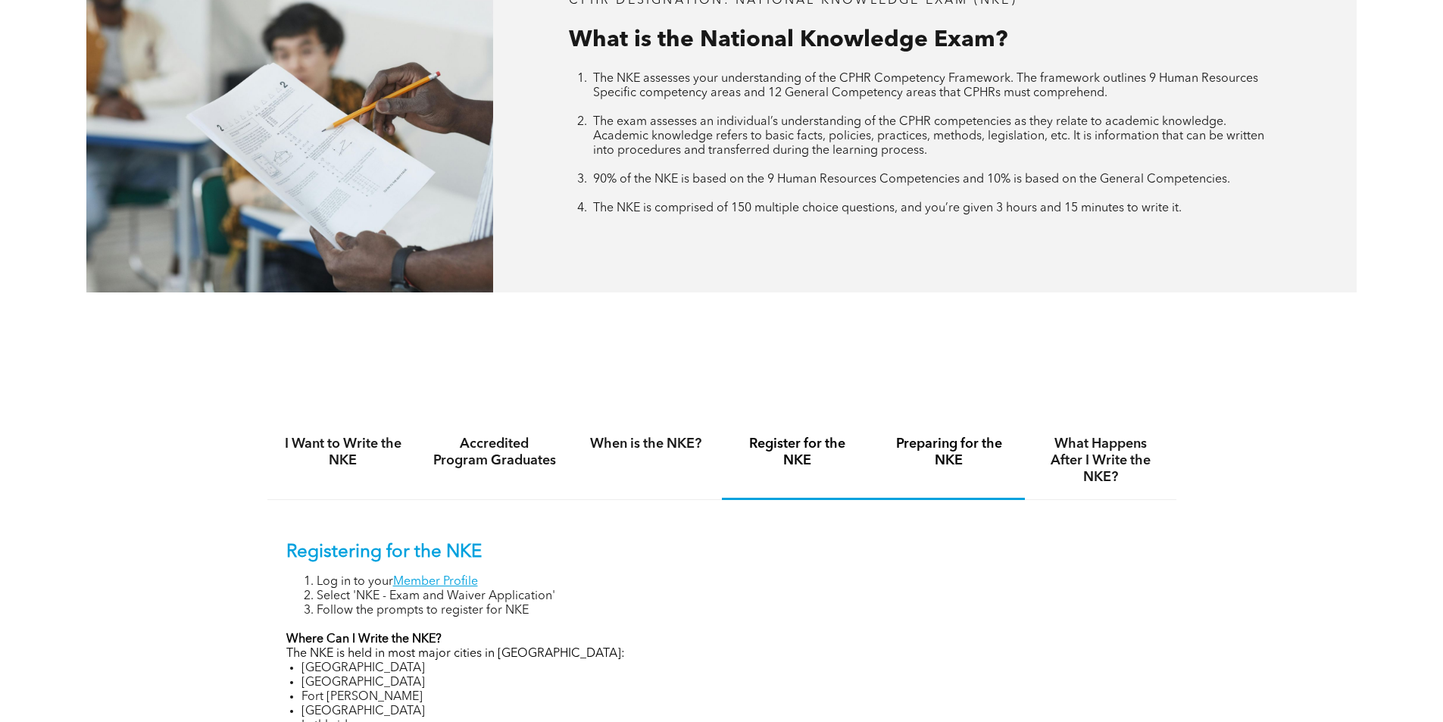
drag, startPoint x: 925, startPoint y: 439, endPoint x: 987, endPoint y: 439, distance: 61.4
click at [926, 439] on h4 "Preparing for the NKE" at bounding box center [949, 452] width 124 height 33
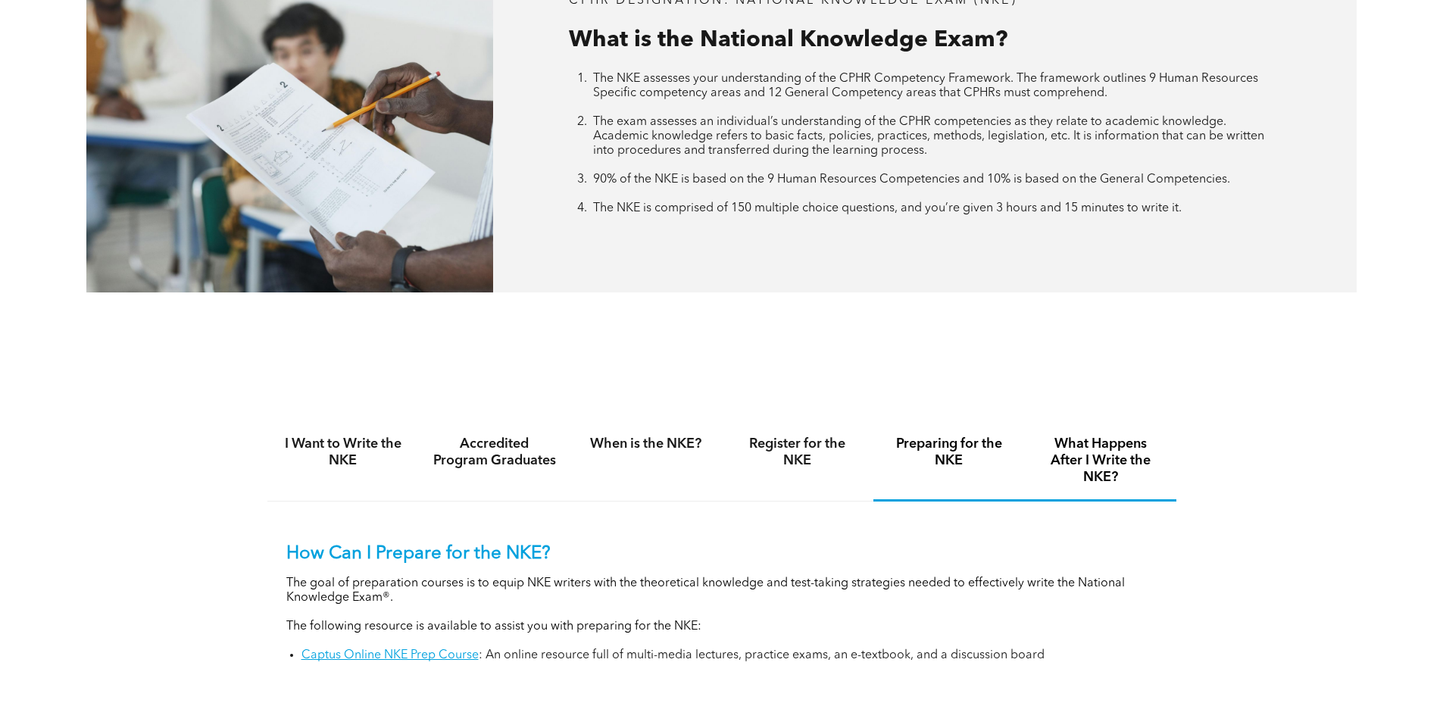
click at [1086, 443] on h4 "What Happens After I Write the NKE?" at bounding box center [1101, 461] width 124 height 50
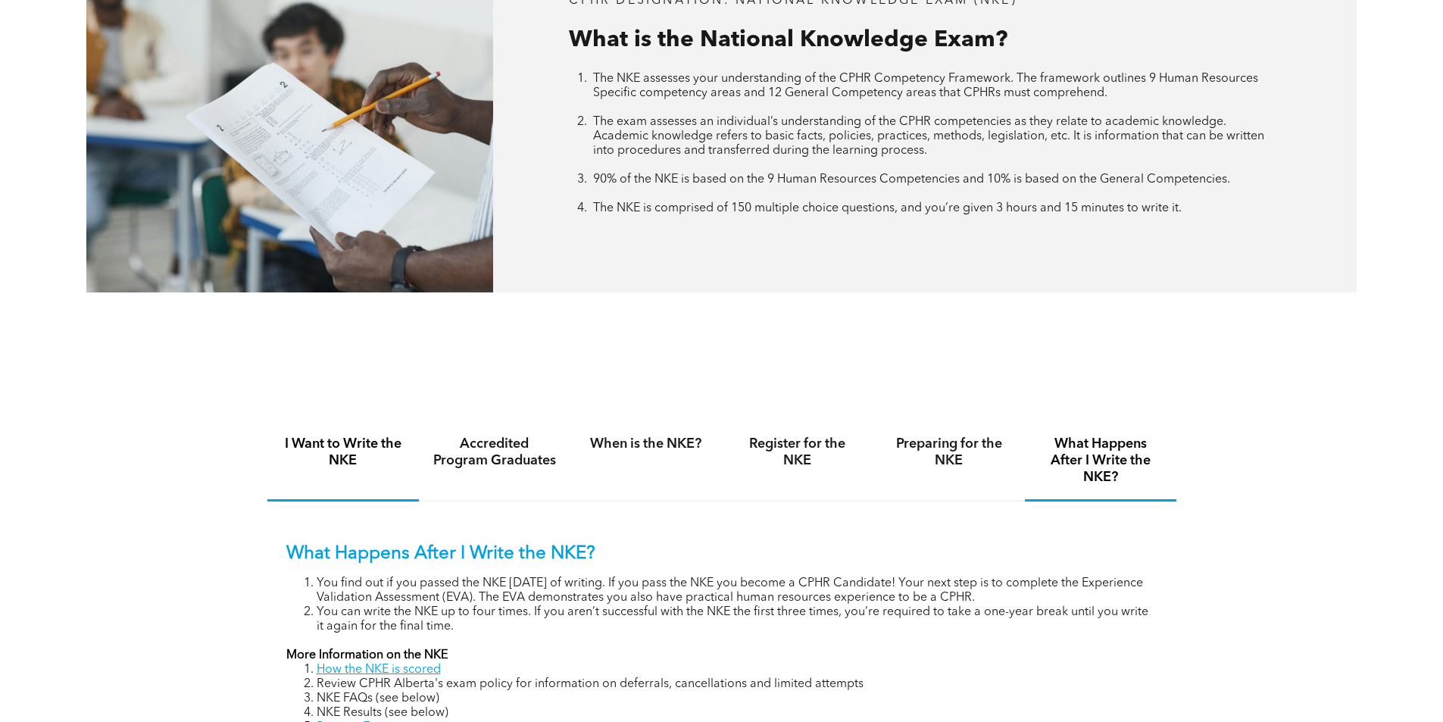
click at [317, 452] on h4 "I Want to Write the NKE" at bounding box center [343, 452] width 124 height 33
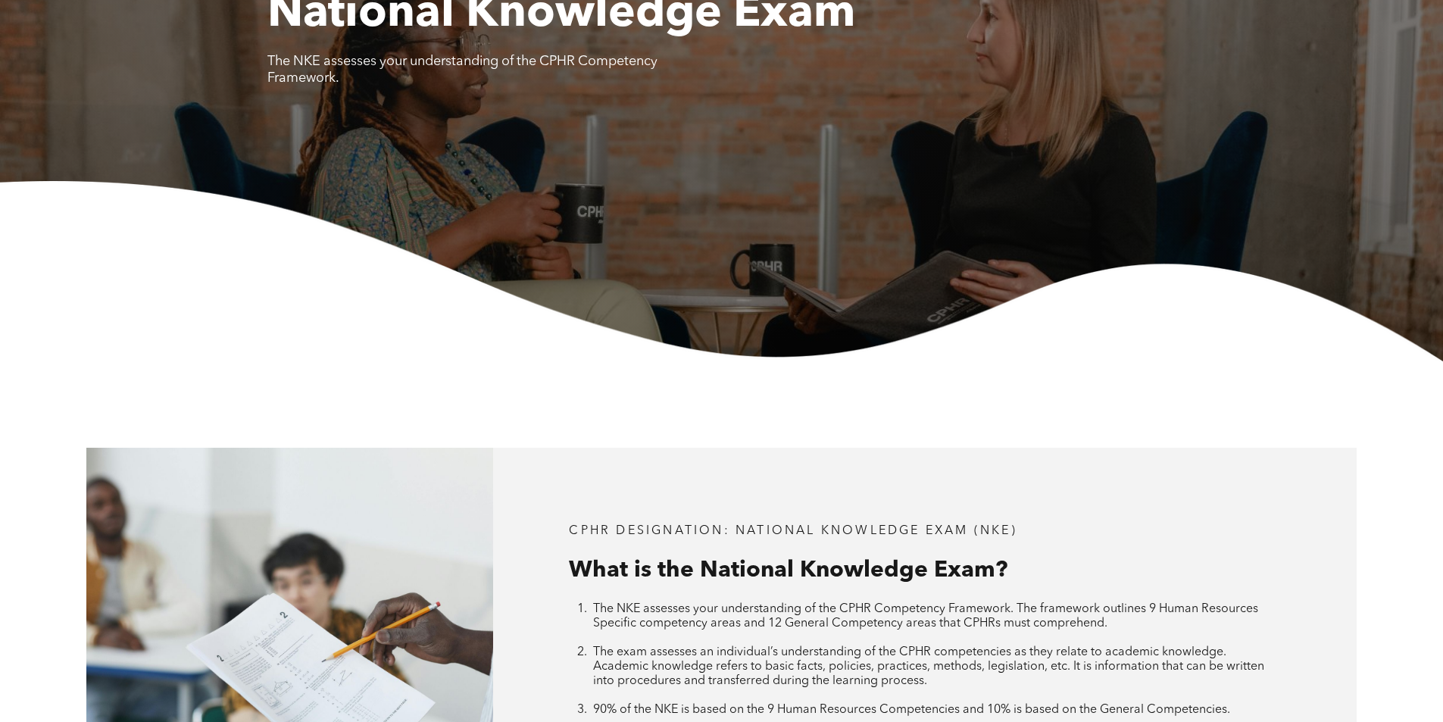
scroll to position [0, 0]
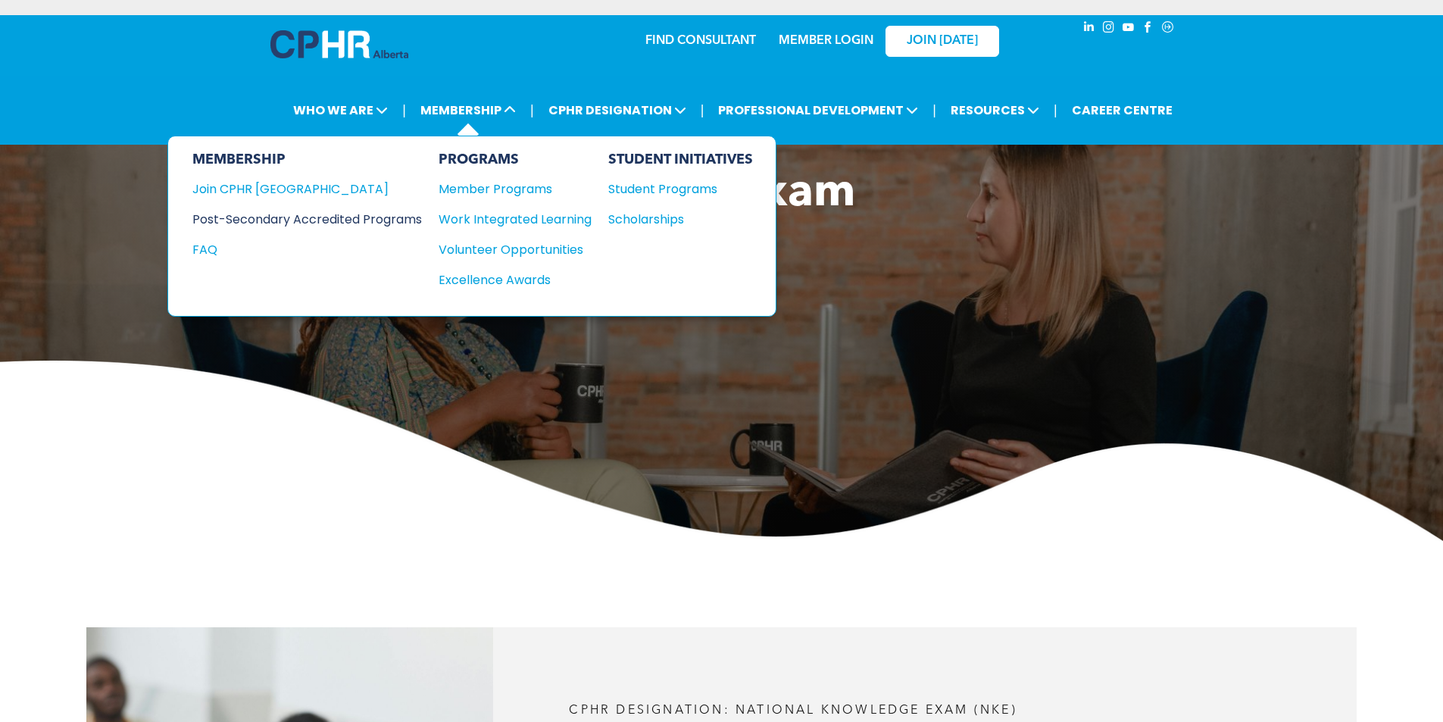
click at [386, 218] on div "Post-Secondary Accredited Programs" at bounding box center [295, 219] width 207 height 19
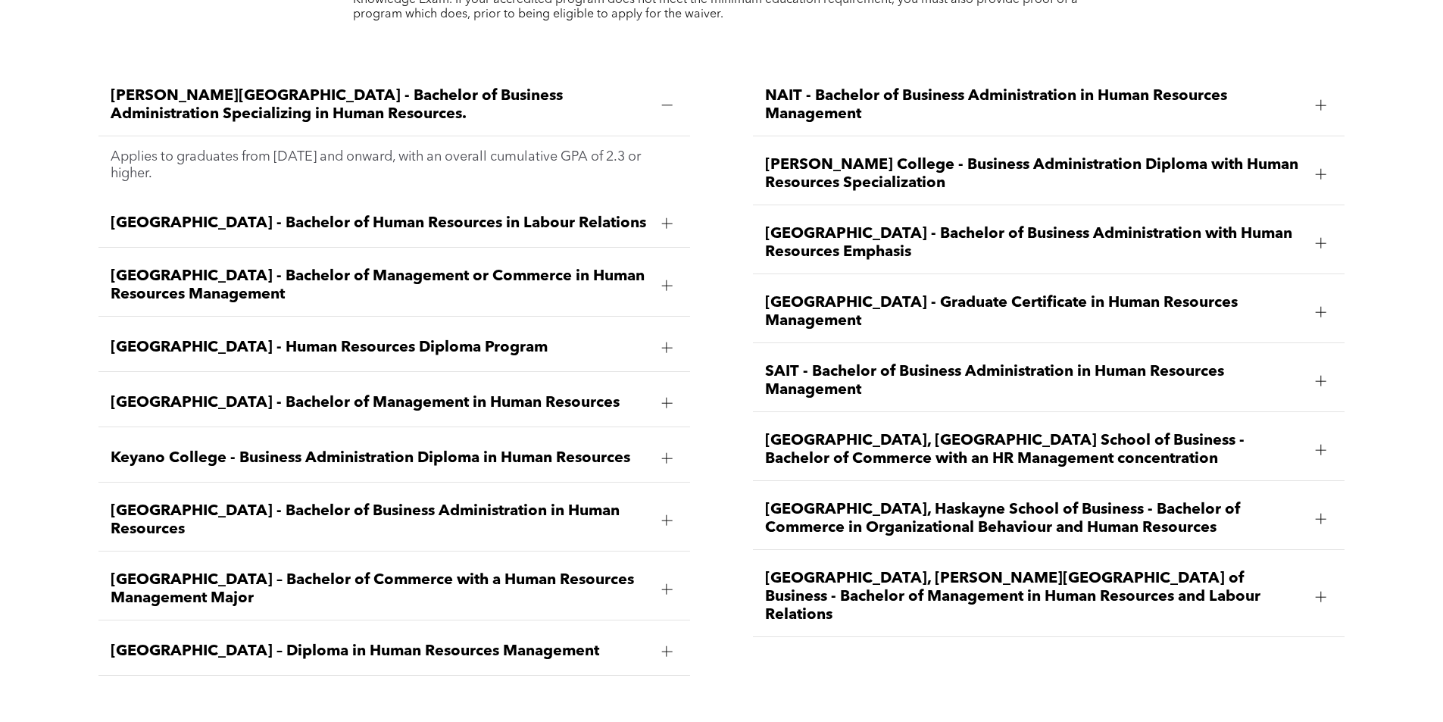
scroll to position [2107, 0]
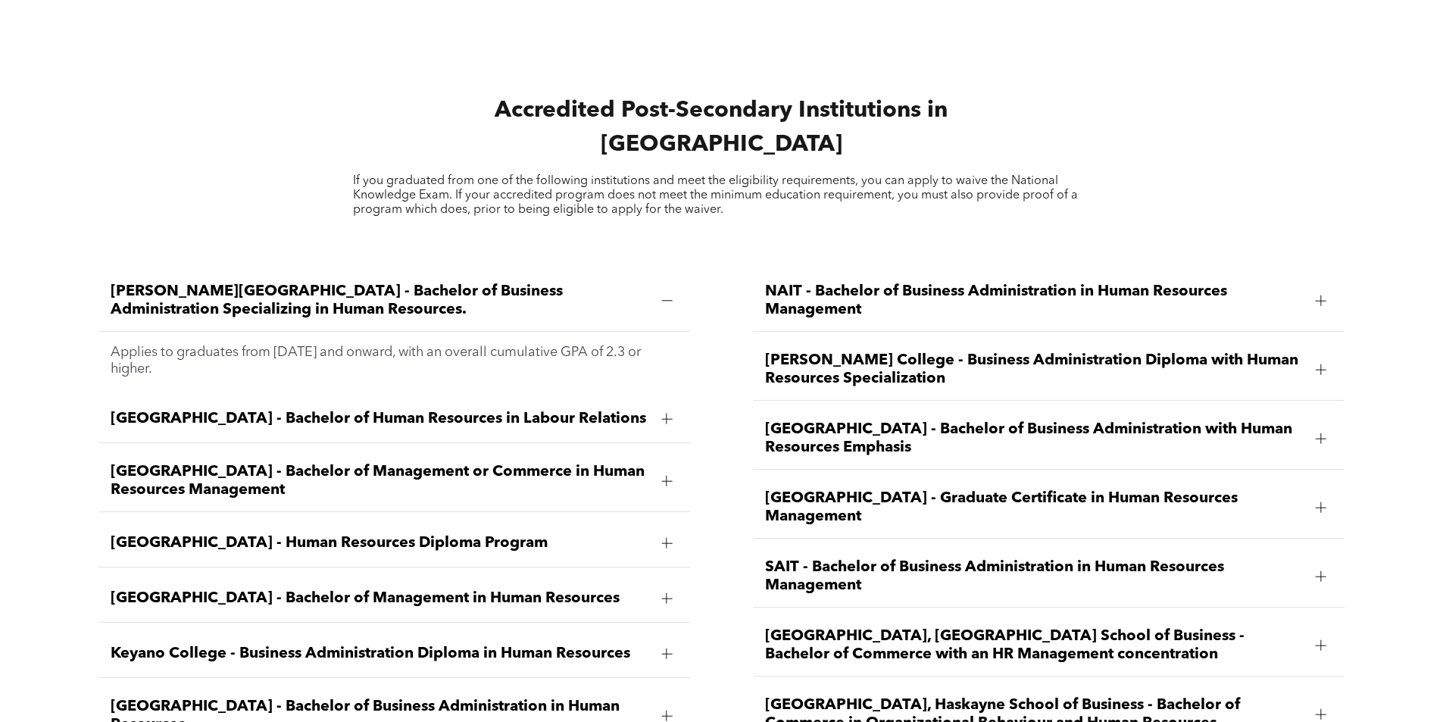
click at [672, 296] on div at bounding box center [666, 301] width 11 height 11
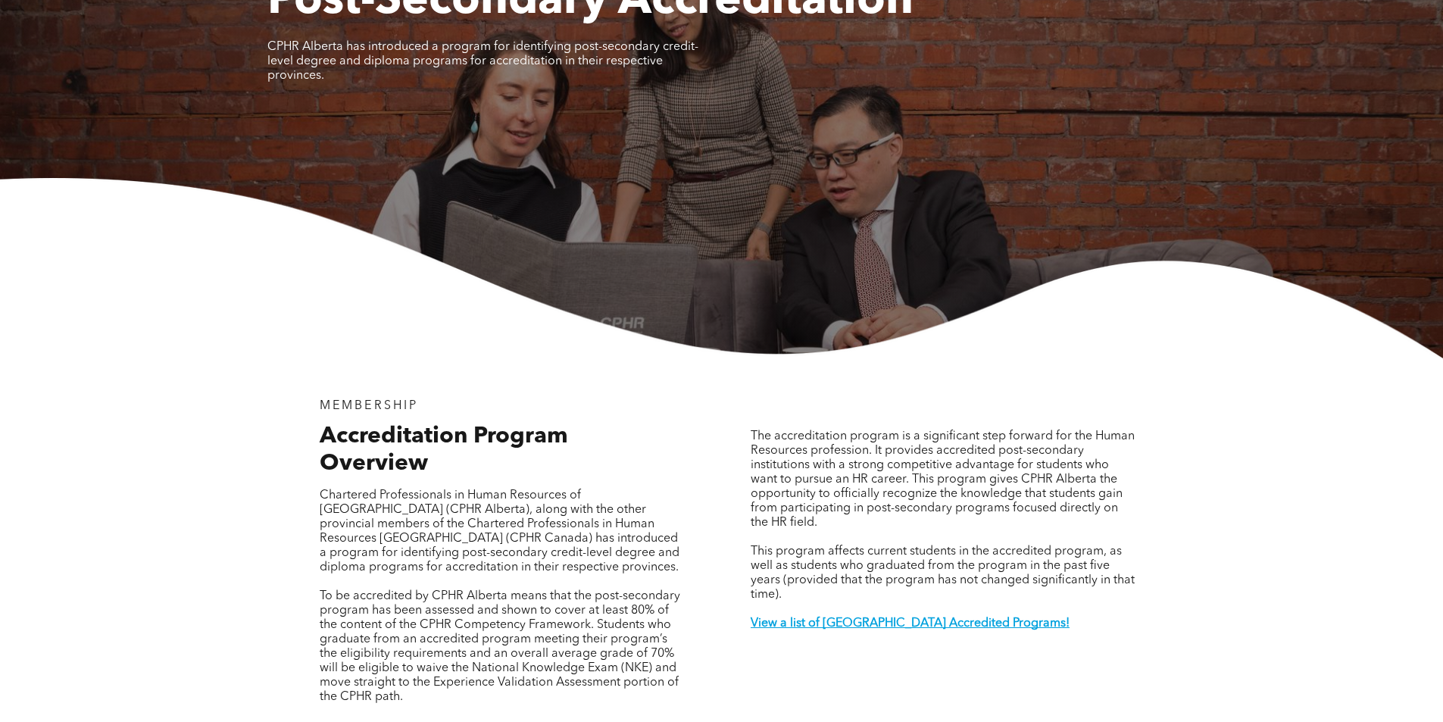
scroll to position [0, 0]
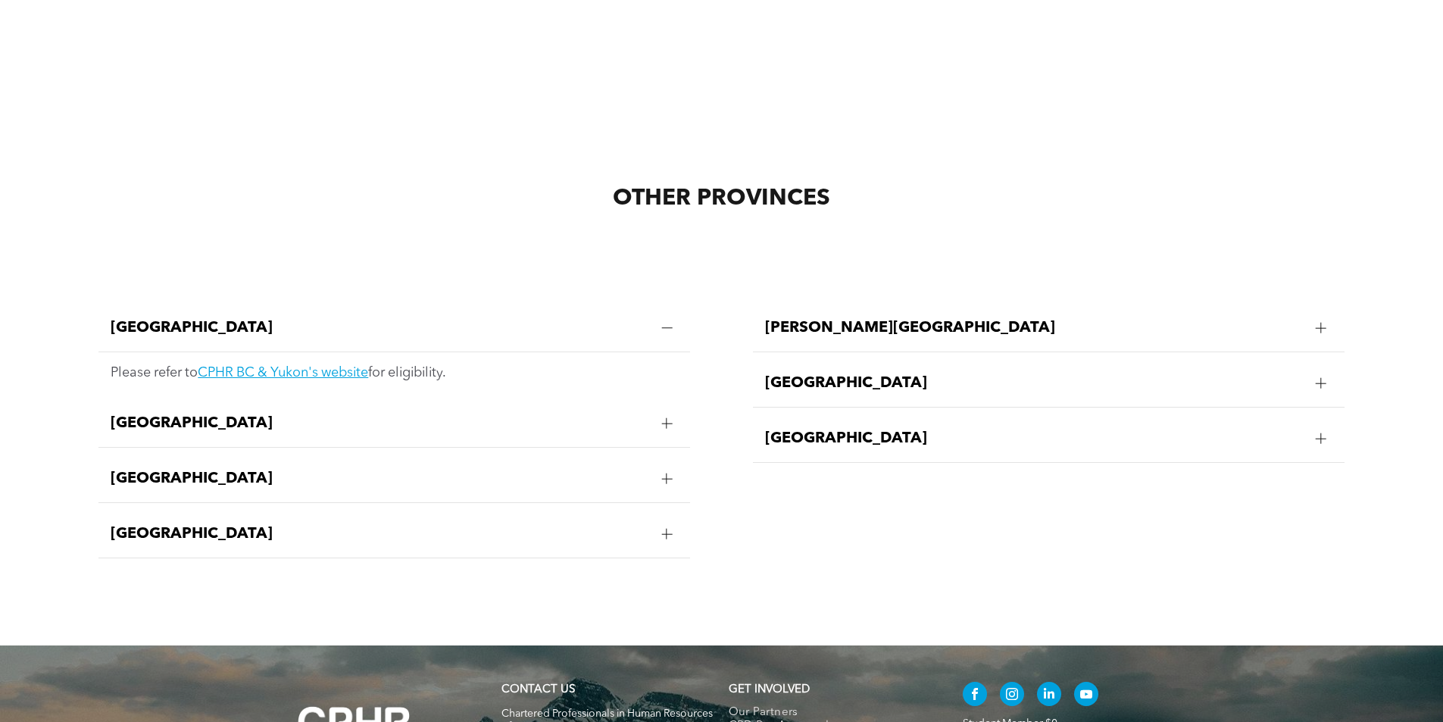
scroll to position [2994, 0]
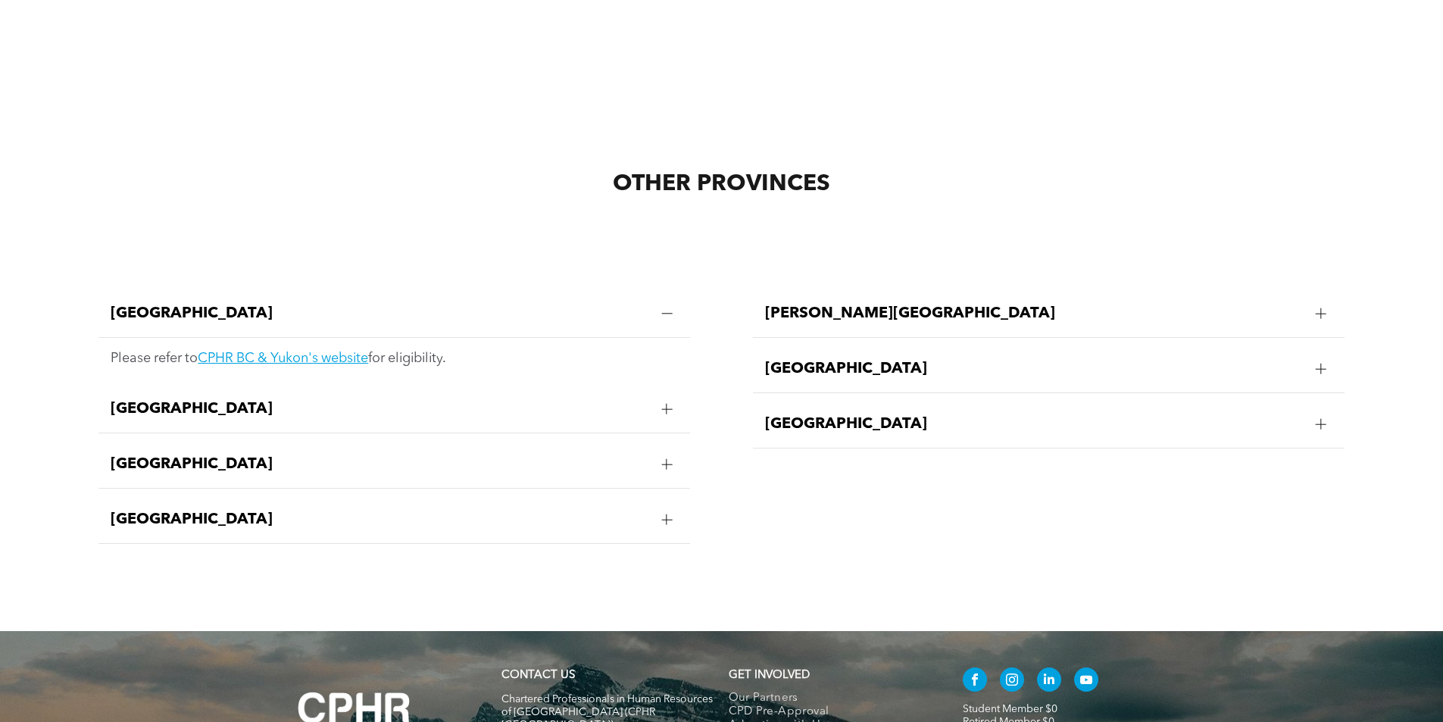
click at [668, 308] on div at bounding box center [666, 313] width 11 height 11
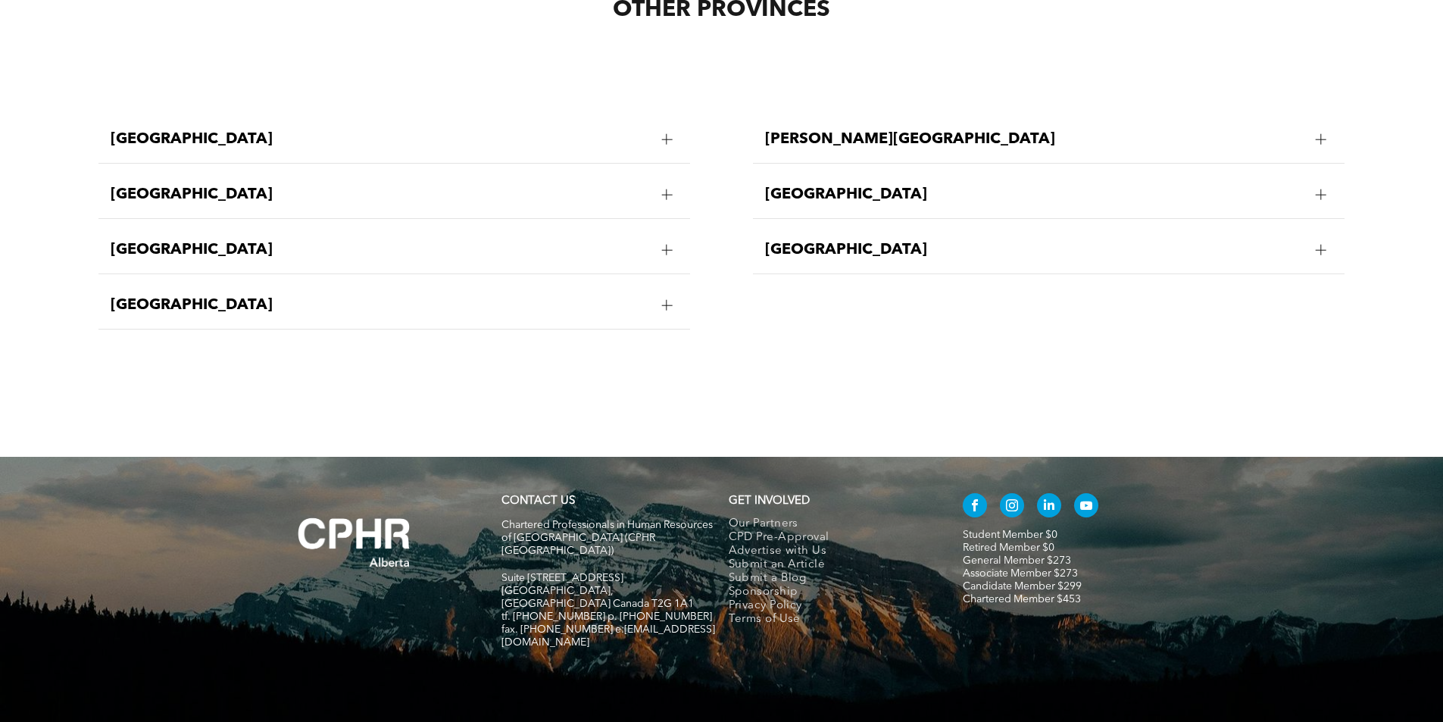
scroll to position [3092, 0]
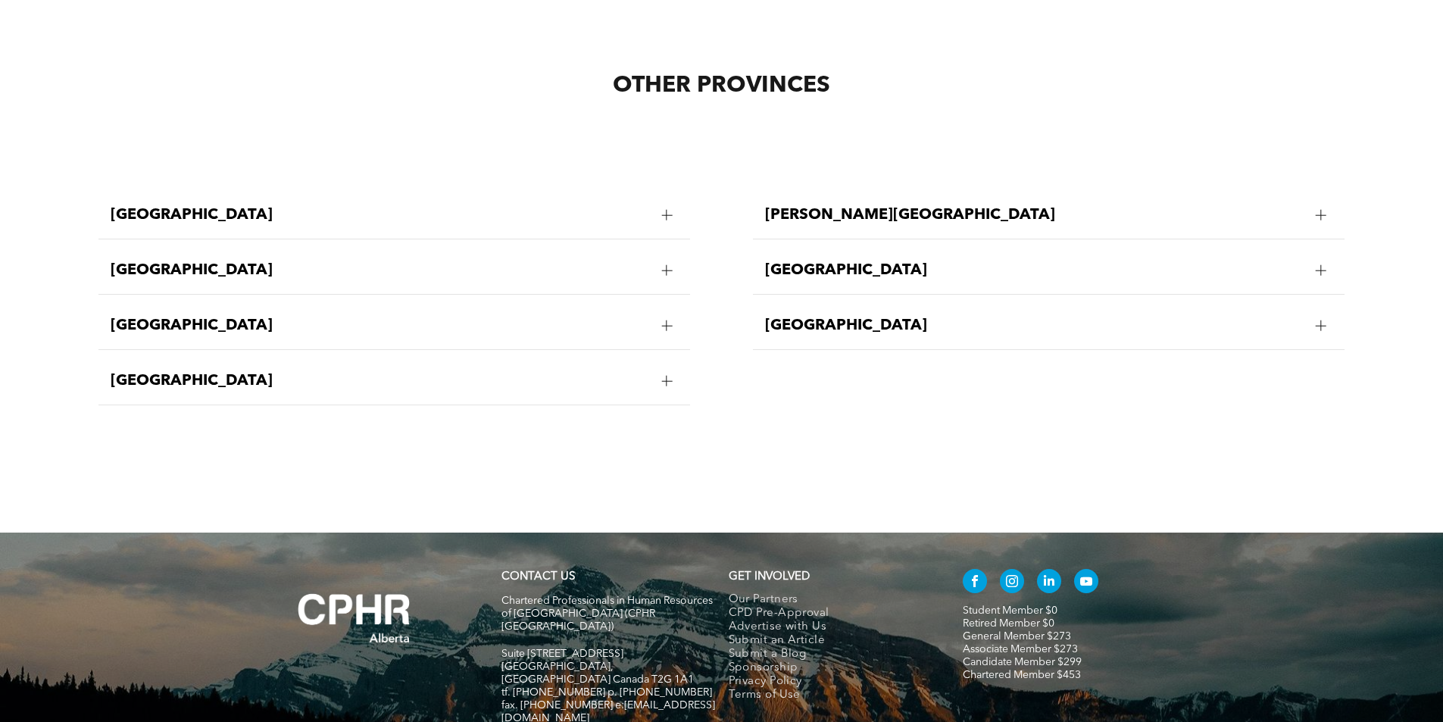
click at [621, 203] on div "British Columbia" at bounding box center [395, 216] width 592 height 48
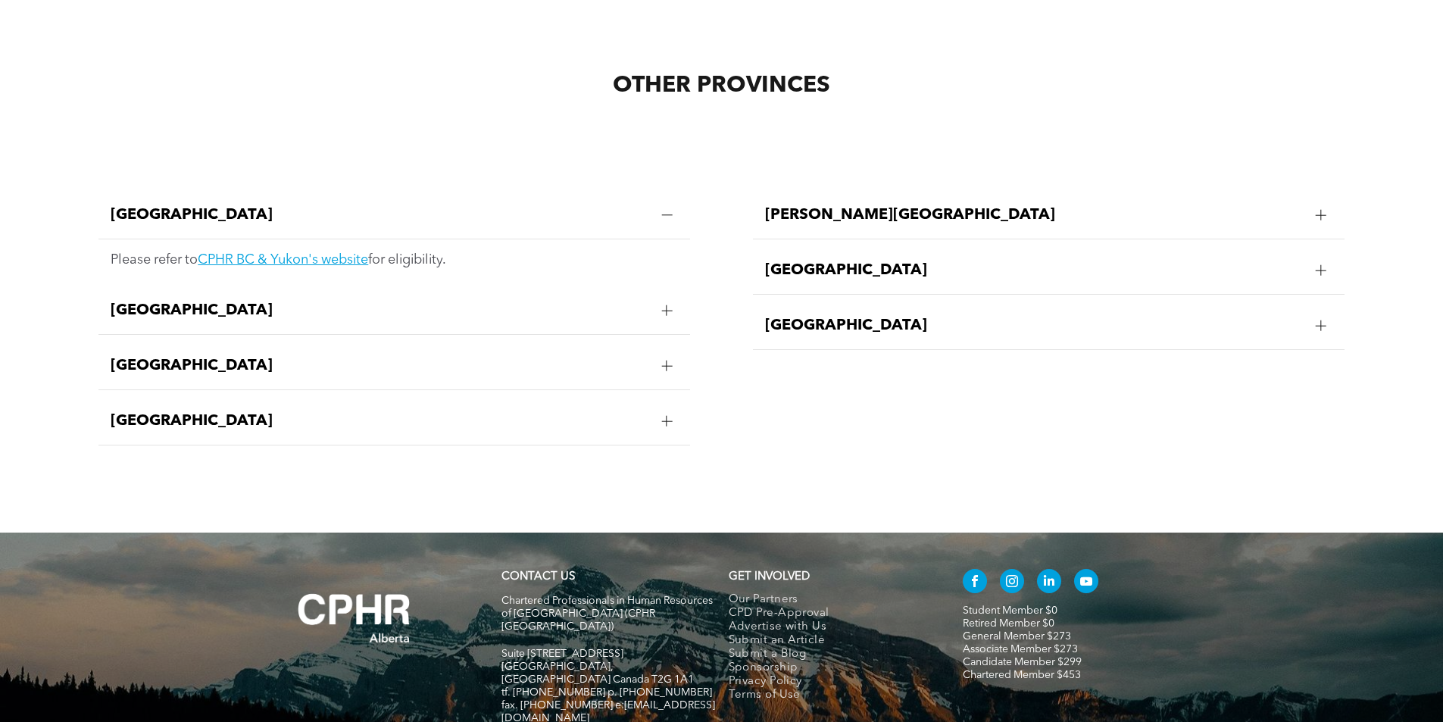
click at [627, 206] on span "British Columbia" at bounding box center [380, 215] width 539 height 18
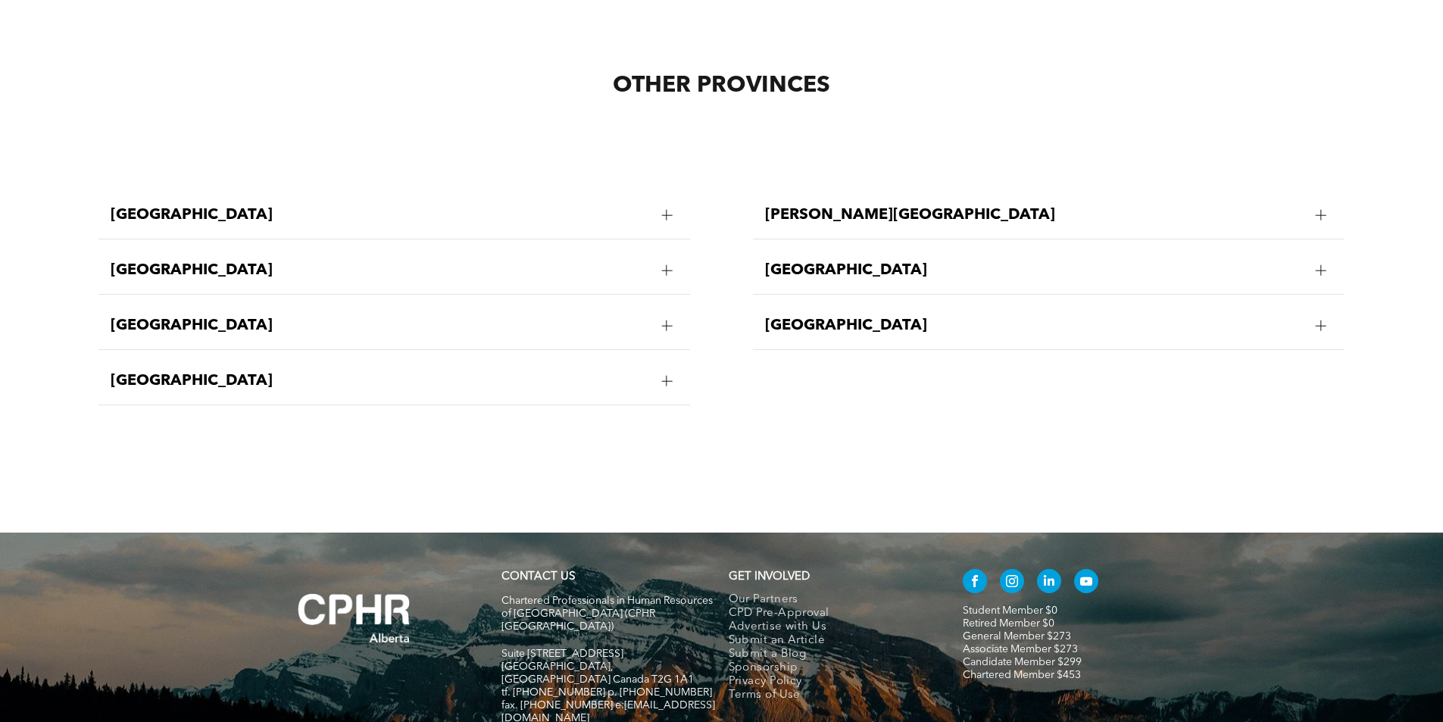
click at [623, 261] on span "Manitoba" at bounding box center [380, 270] width 539 height 18
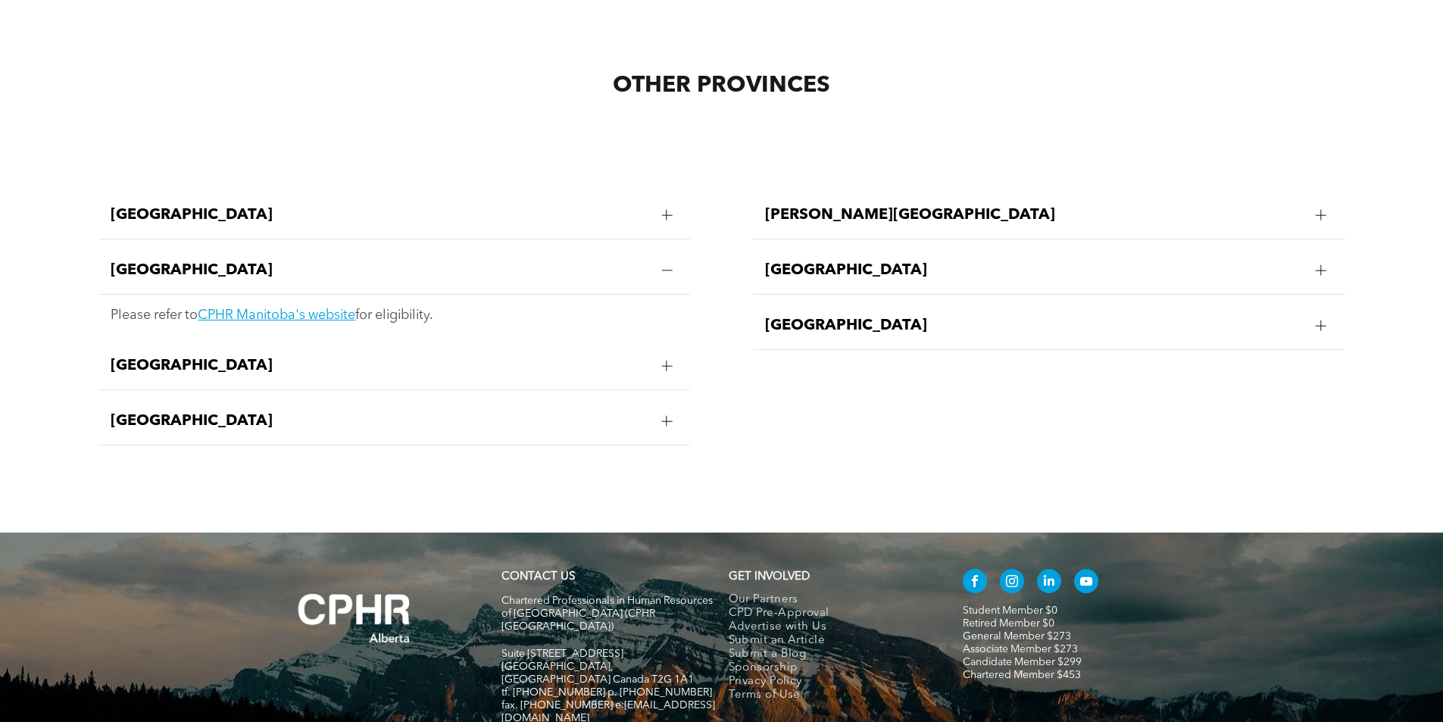
click at [622, 261] on span "Manitoba" at bounding box center [380, 270] width 539 height 18
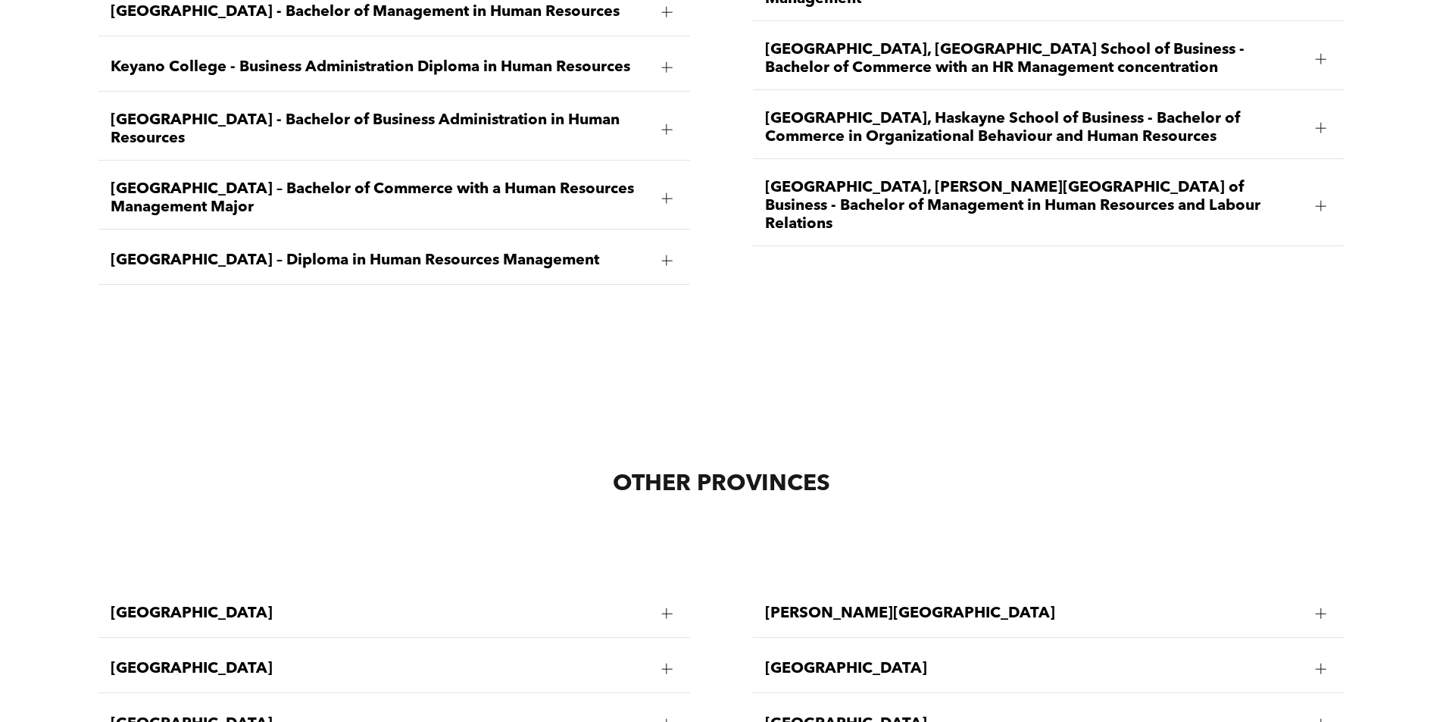
scroll to position [2941, 0]
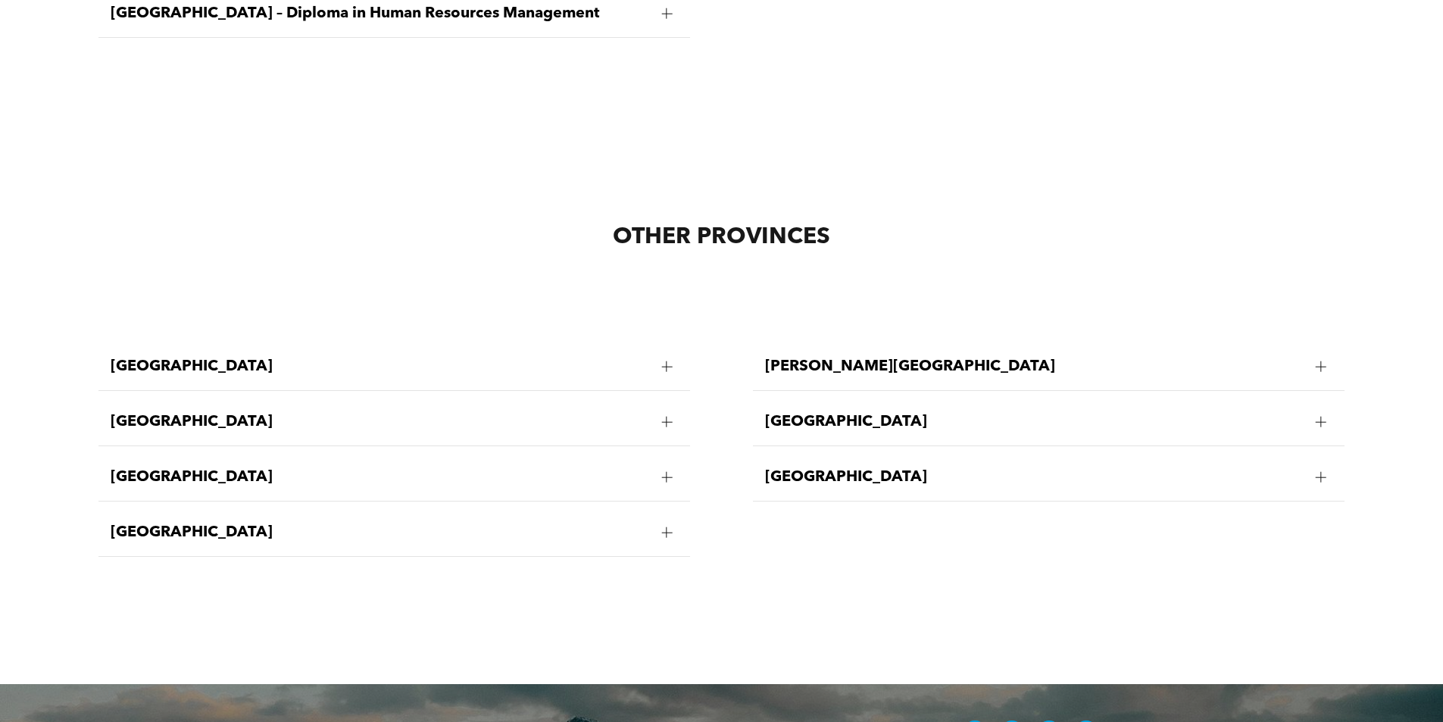
click at [833, 343] on div "Prince Edward Island" at bounding box center [1049, 367] width 592 height 48
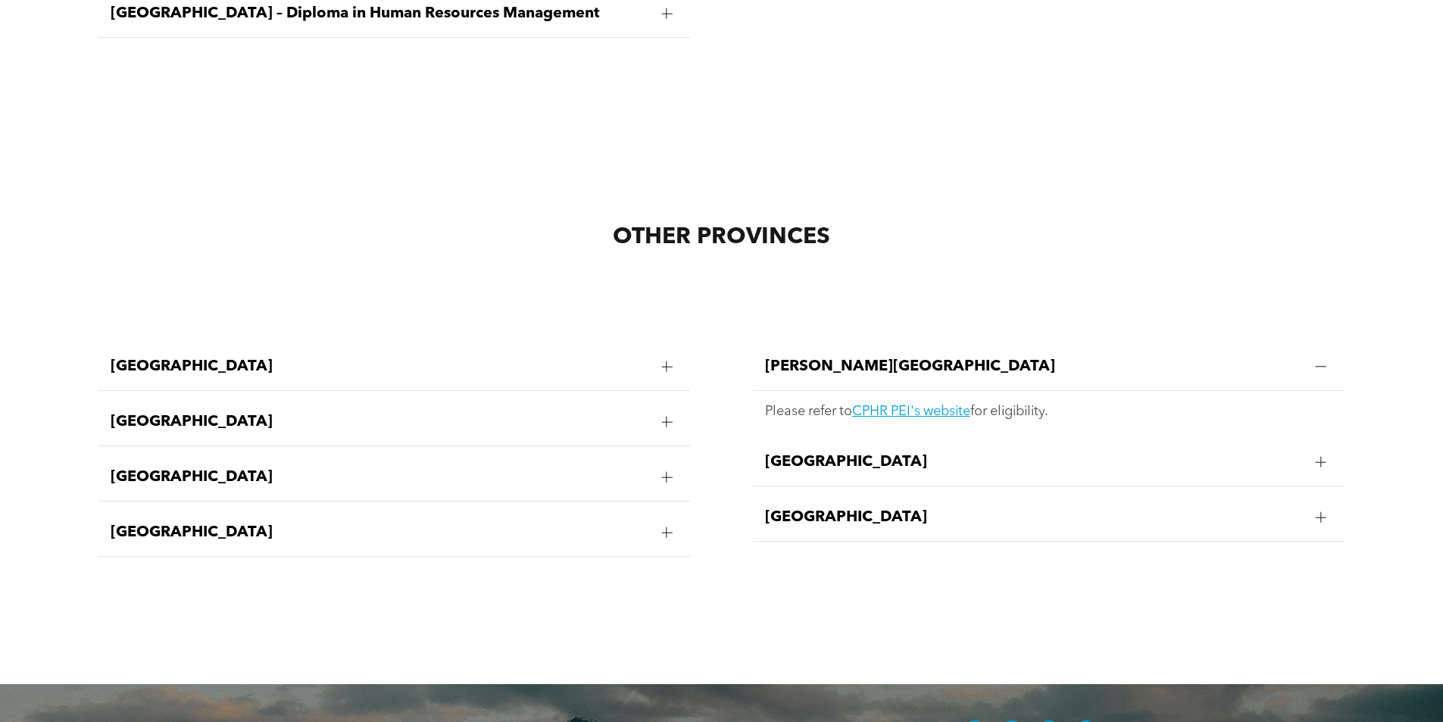
click at [815, 453] on span "Quebec" at bounding box center [1034, 462] width 539 height 18
click at [830, 508] on span "Saskatchewan" at bounding box center [1034, 517] width 539 height 18
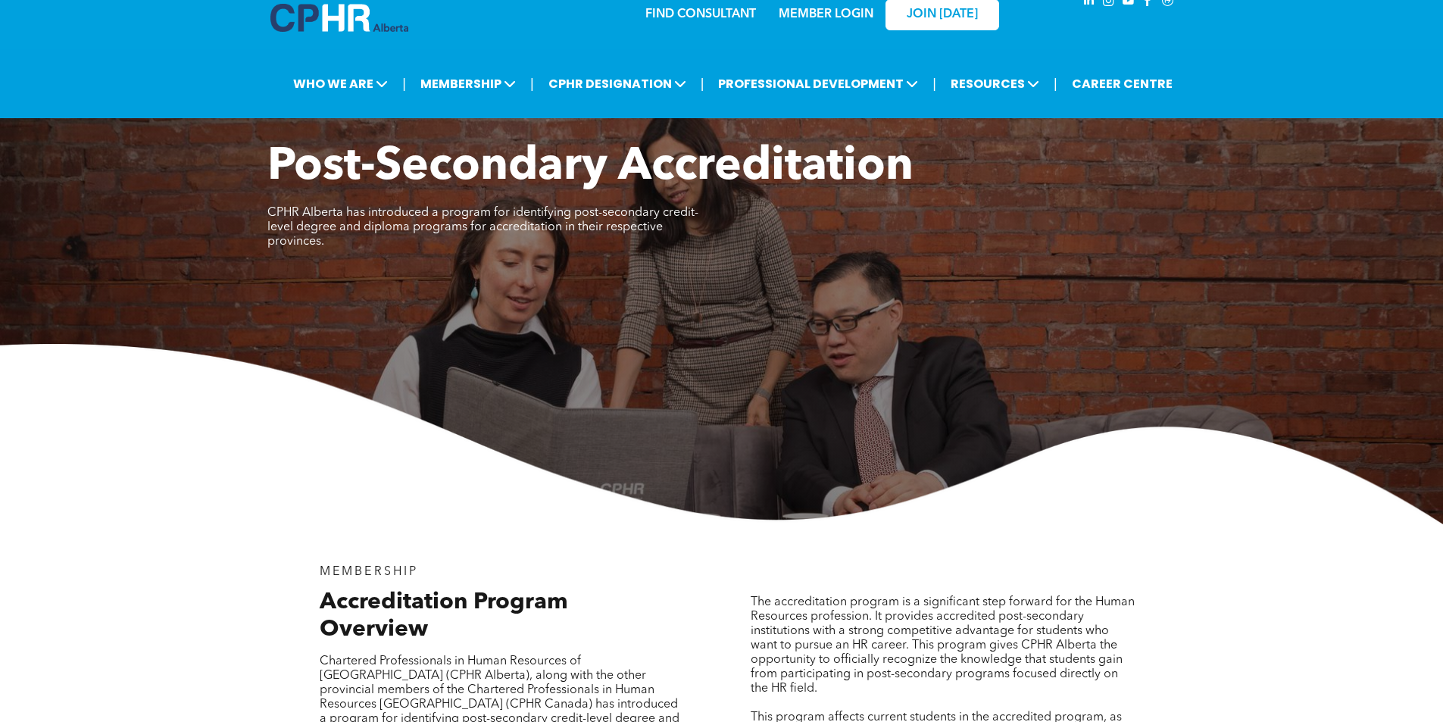
scroll to position [0, 0]
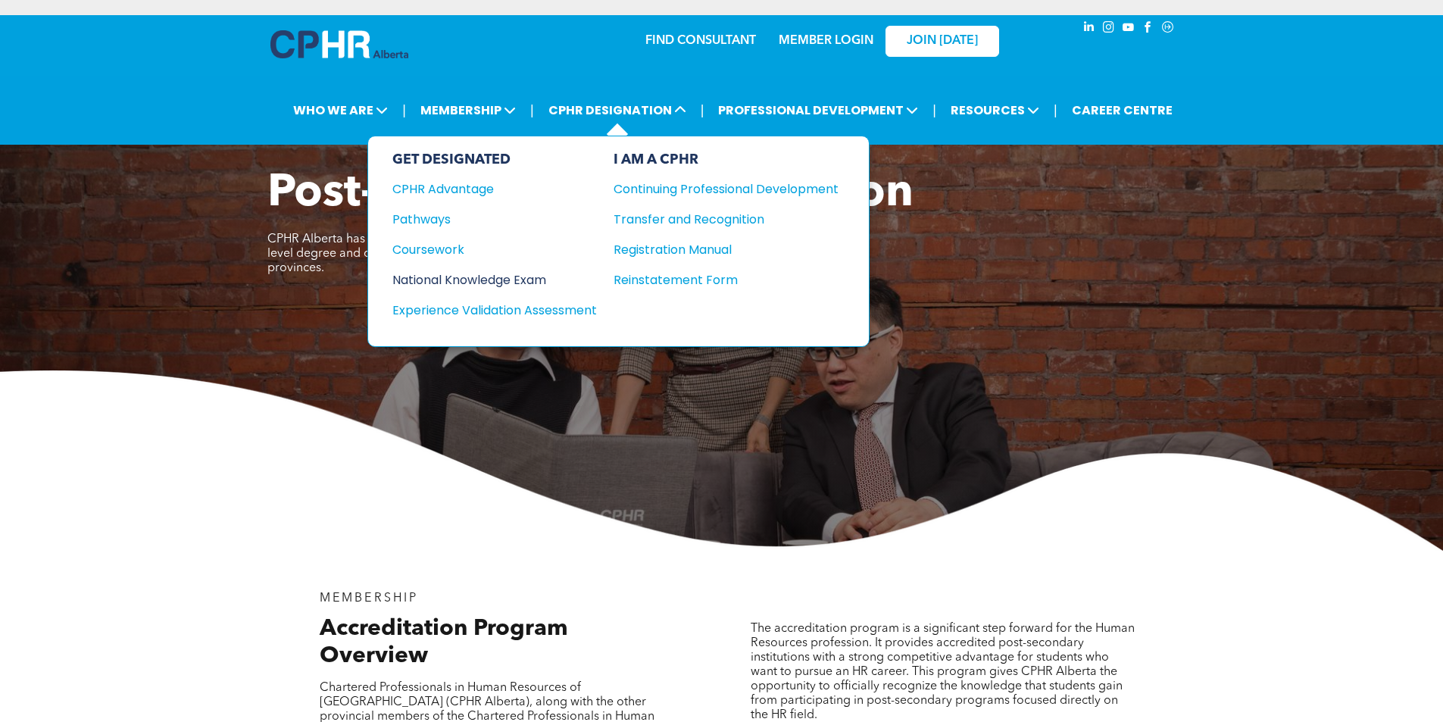
click at [543, 278] on div "National Knowledge Exam" at bounding box center [484, 280] width 184 height 19
click at [536, 277] on div "National Knowledge Exam" at bounding box center [484, 280] width 184 height 19
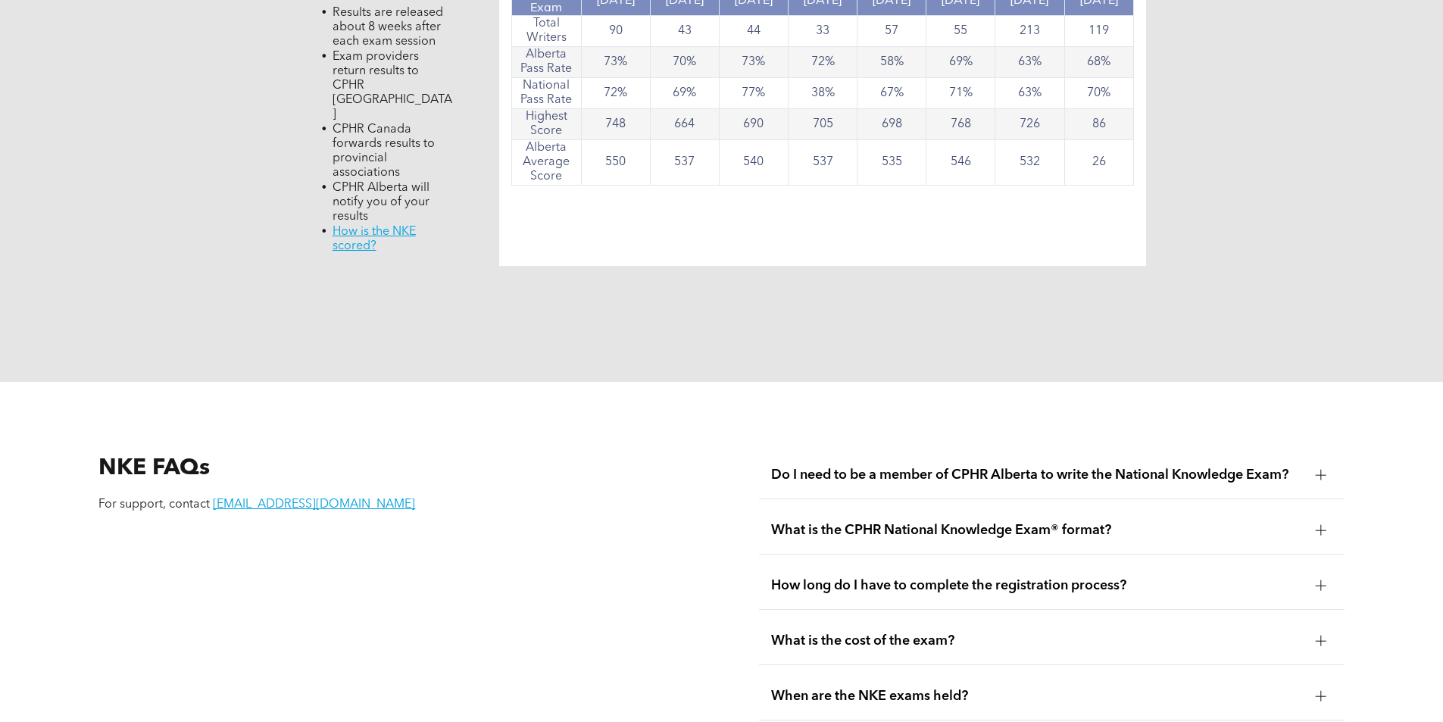
scroll to position [1970, 0]
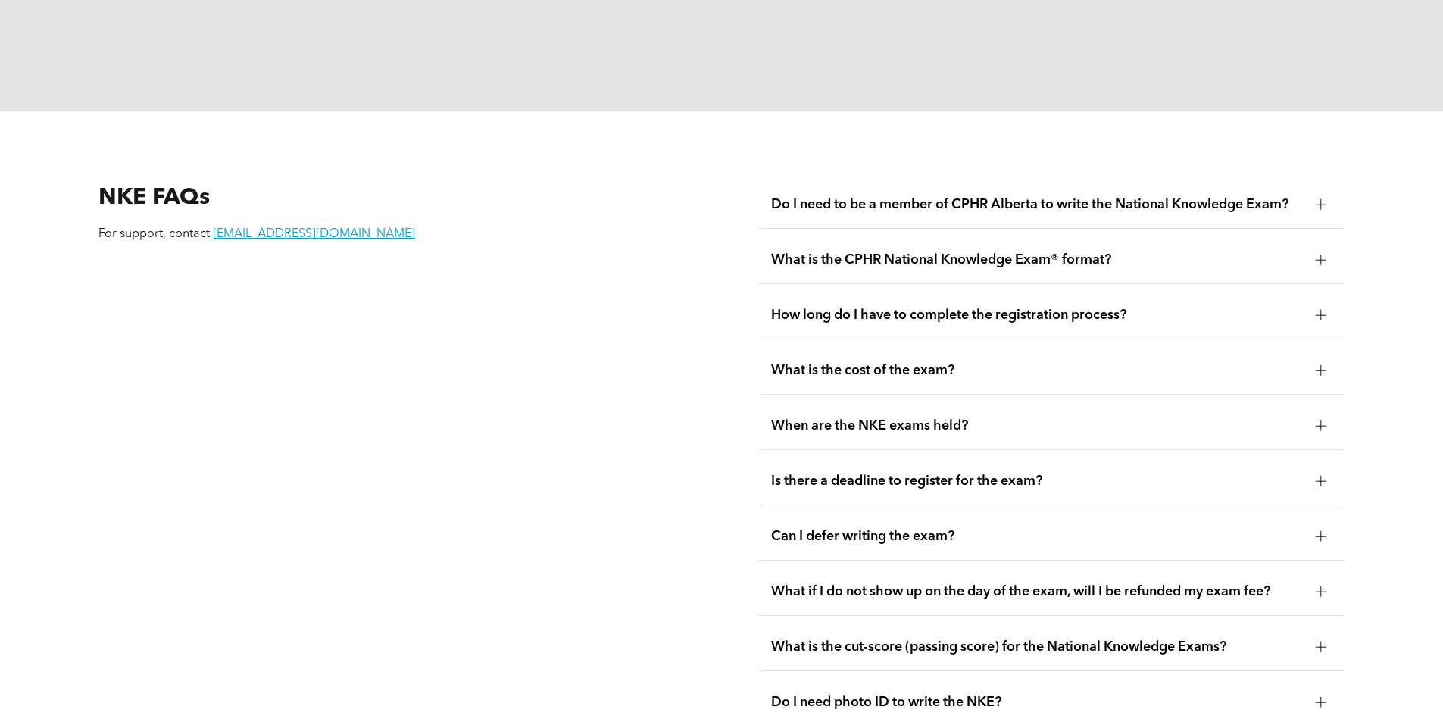
click at [1291, 196] on span "Do I need to be a member of CPHR Alberta to write the National Knowledge Exam?" at bounding box center [1037, 204] width 533 height 17
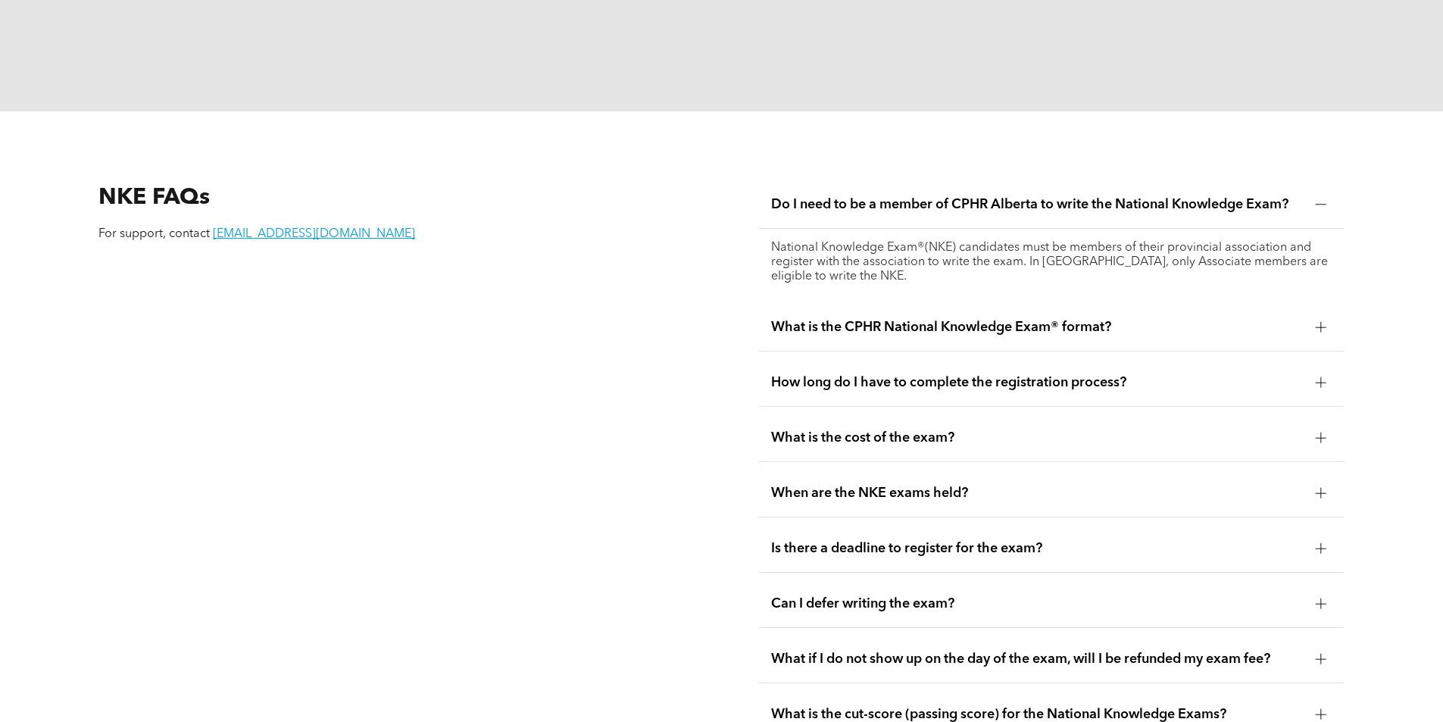
click at [1291, 196] on span "Do I need to be a member of CPHR Alberta to write the National Knowledge Exam?" at bounding box center [1037, 204] width 533 height 17
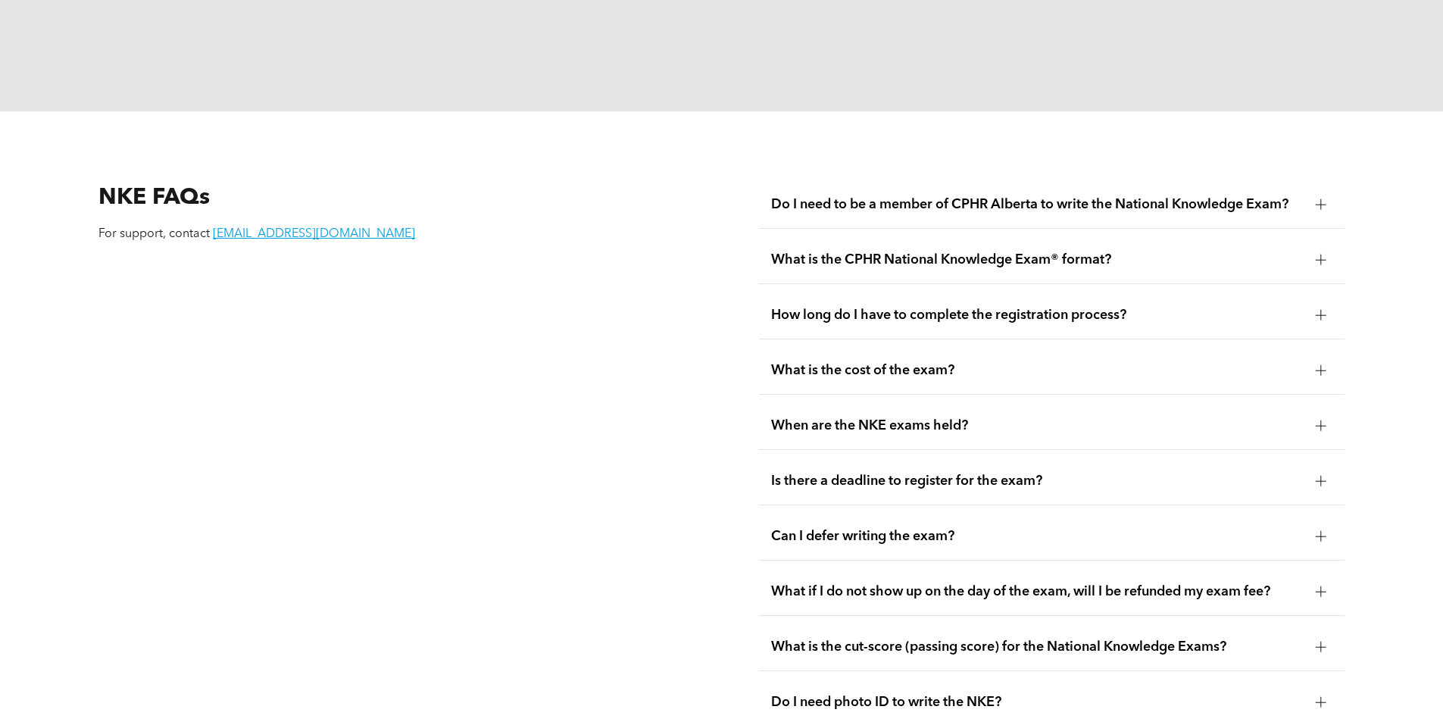
click at [1260, 252] on span "What is the CPHR National Knowledge Exam® format?" at bounding box center [1037, 260] width 533 height 17
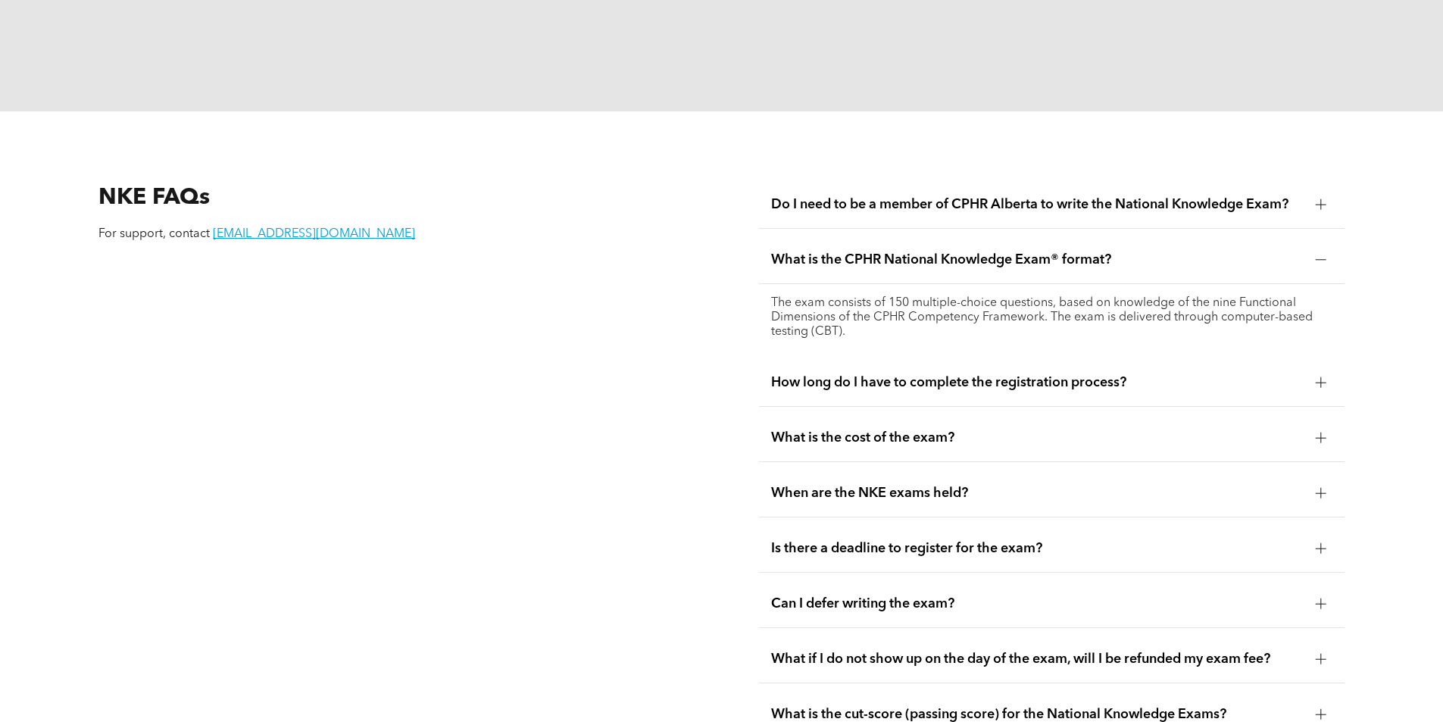
click at [1260, 252] on span "What is the CPHR National Knowledge Exam® format?" at bounding box center [1037, 260] width 533 height 17
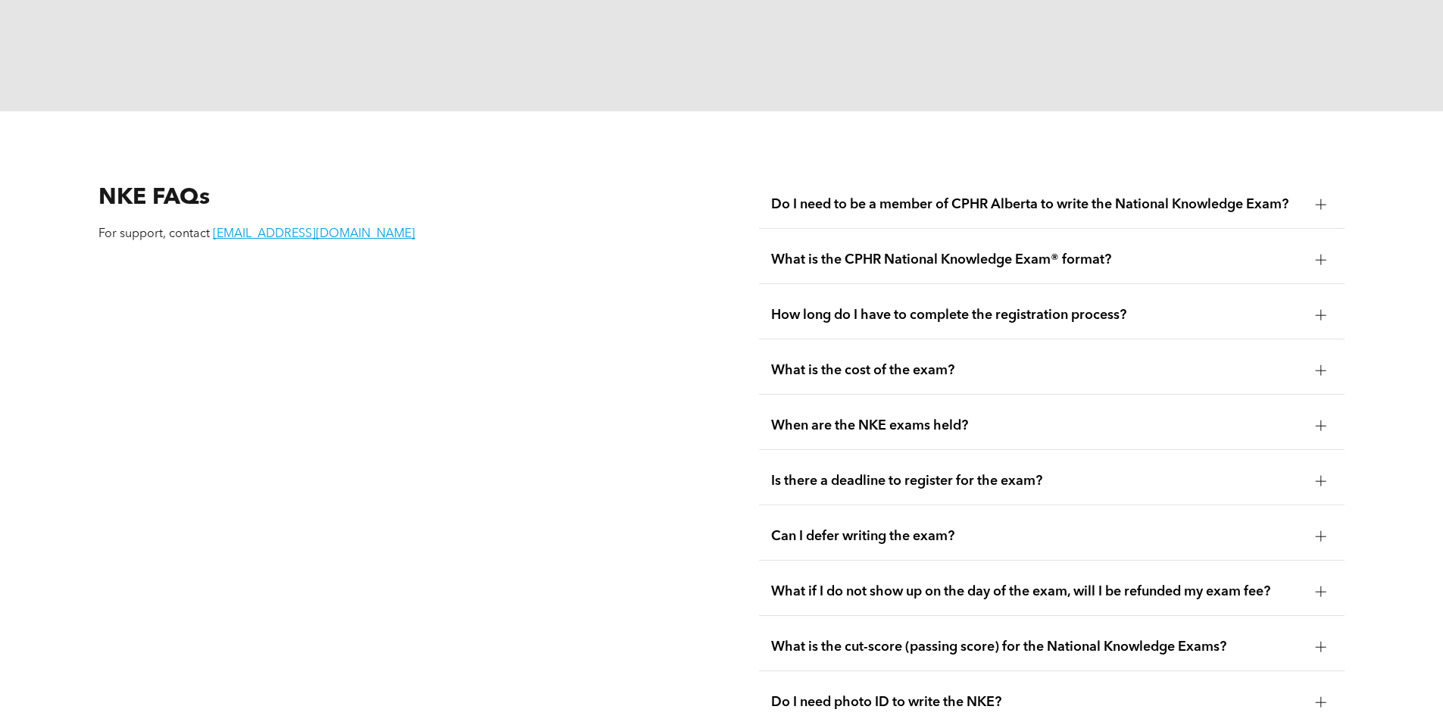
click at [1260, 252] on span "What is the CPHR National Knowledge Exam® format?" at bounding box center [1037, 260] width 533 height 17
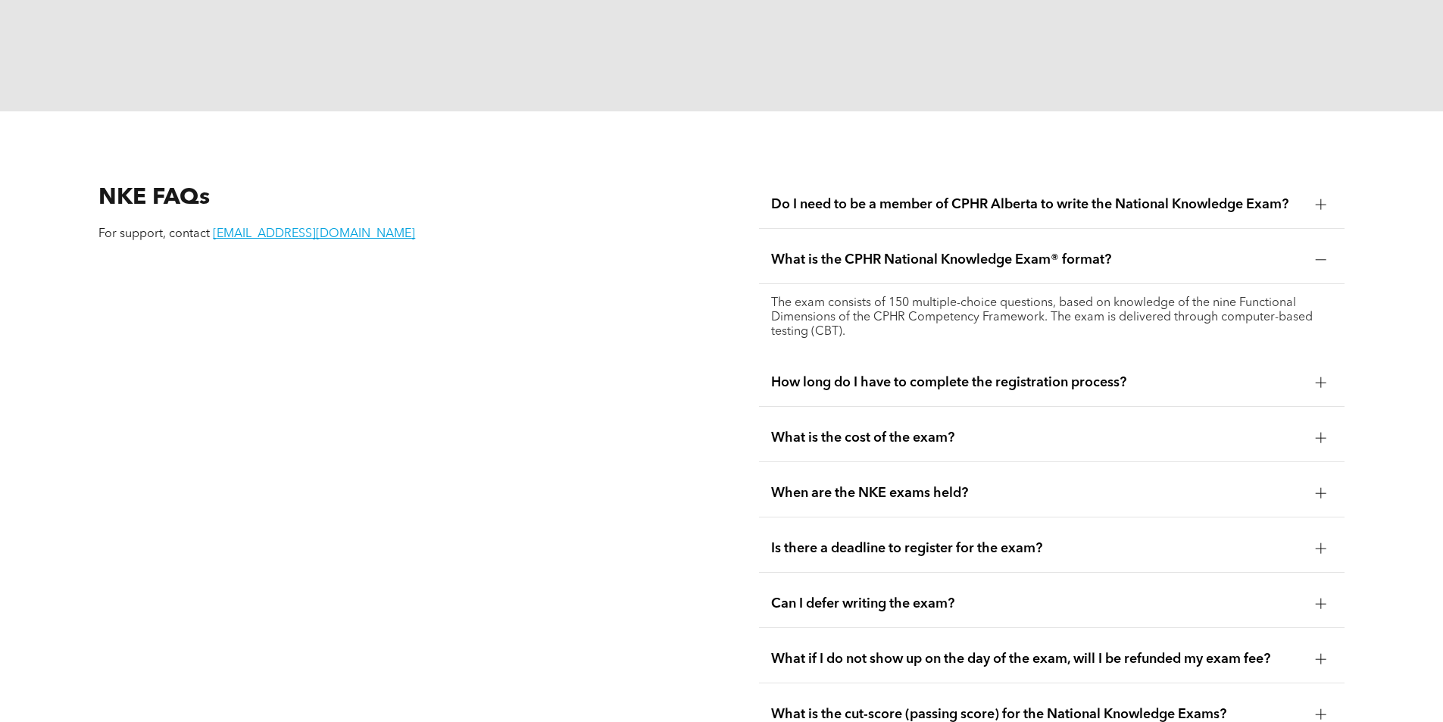
click at [1260, 252] on span "What is the CPHR National Knowledge Exam® format?" at bounding box center [1037, 260] width 533 height 17
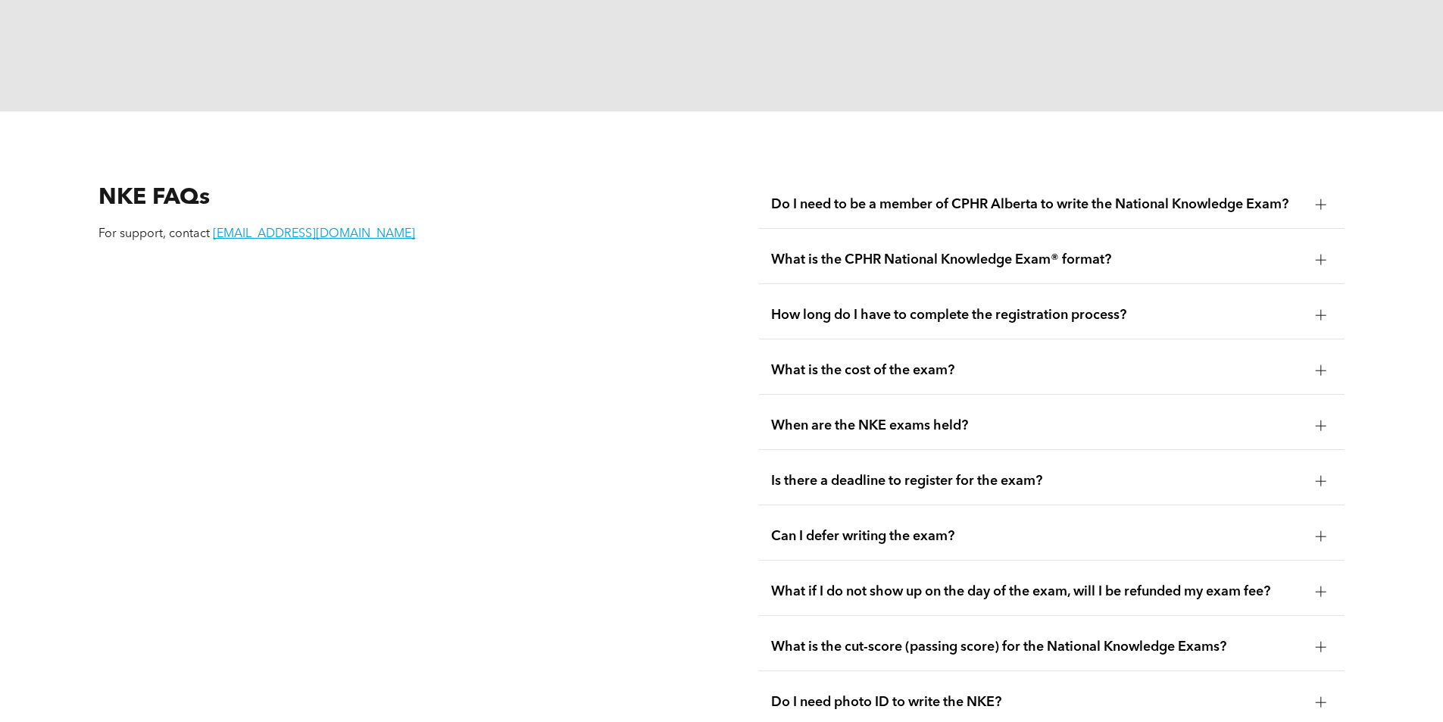
click at [1265, 181] on div "Do I need to be a member of CPHR Alberta to write the National Knowledge Exam?" at bounding box center [1052, 205] width 586 height 48
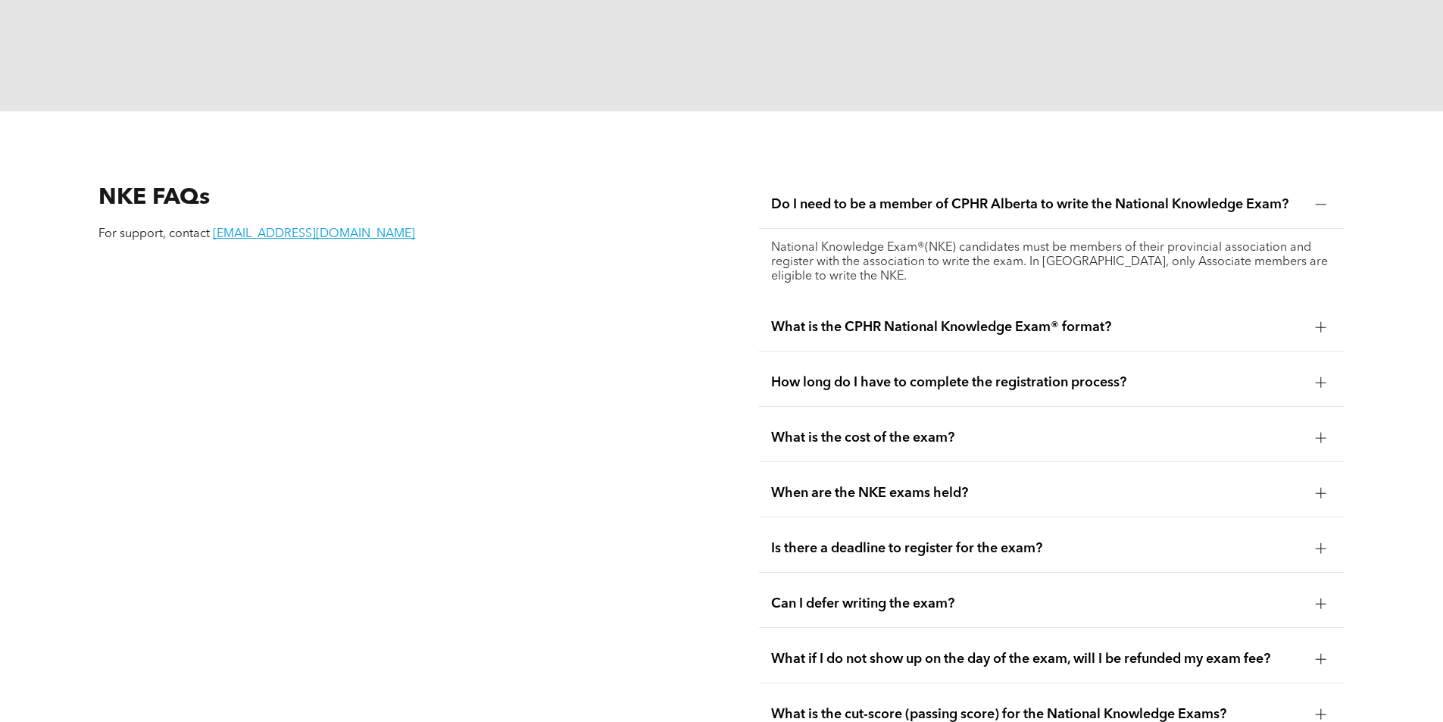
click at [1265, 181] on div "Do I need to be a member of CPHR Alberta to write the National Knowledge Exam?" at bounding box center [1052, 205] width 586 height 48
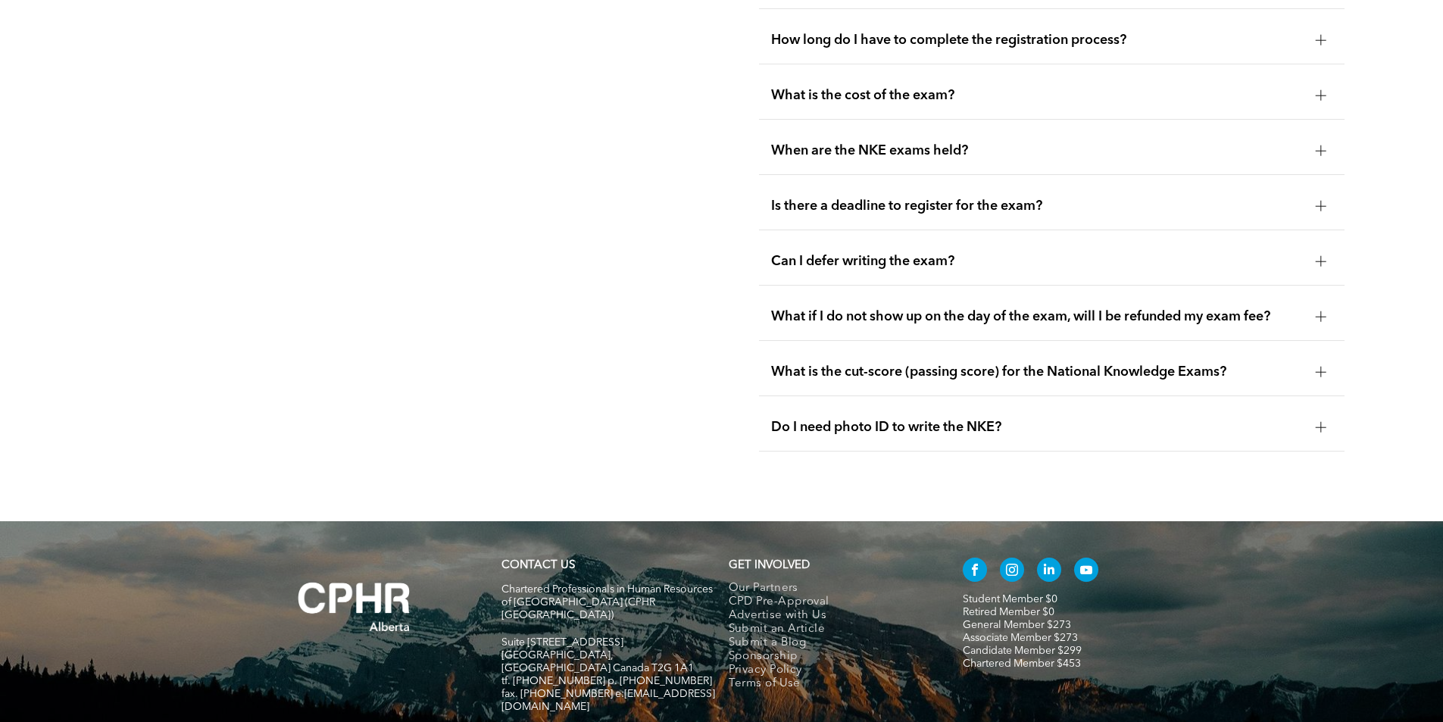
scroll to position [2301, 0]
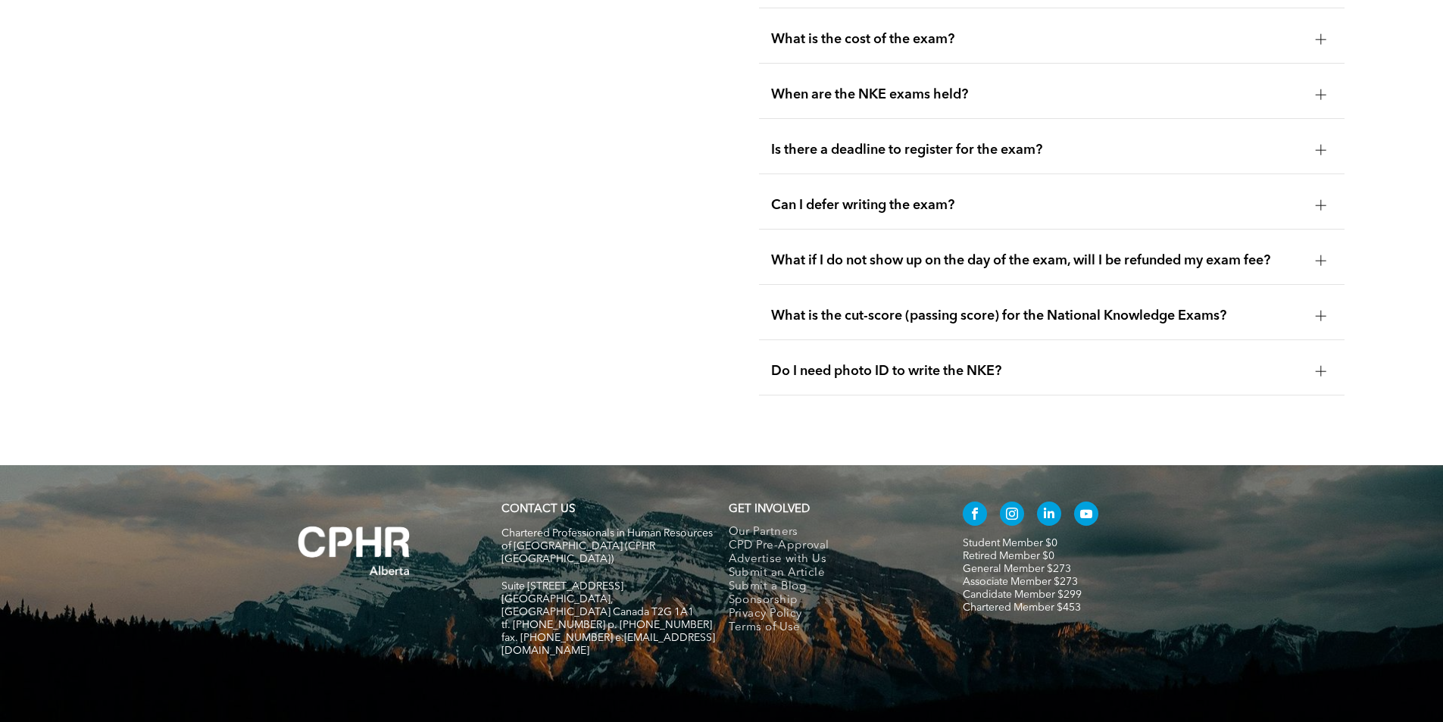
click at [1203, 348] on div "Do I need photo ID to write the NKE?" at bounding box center [1052, 372] width 586 height 48
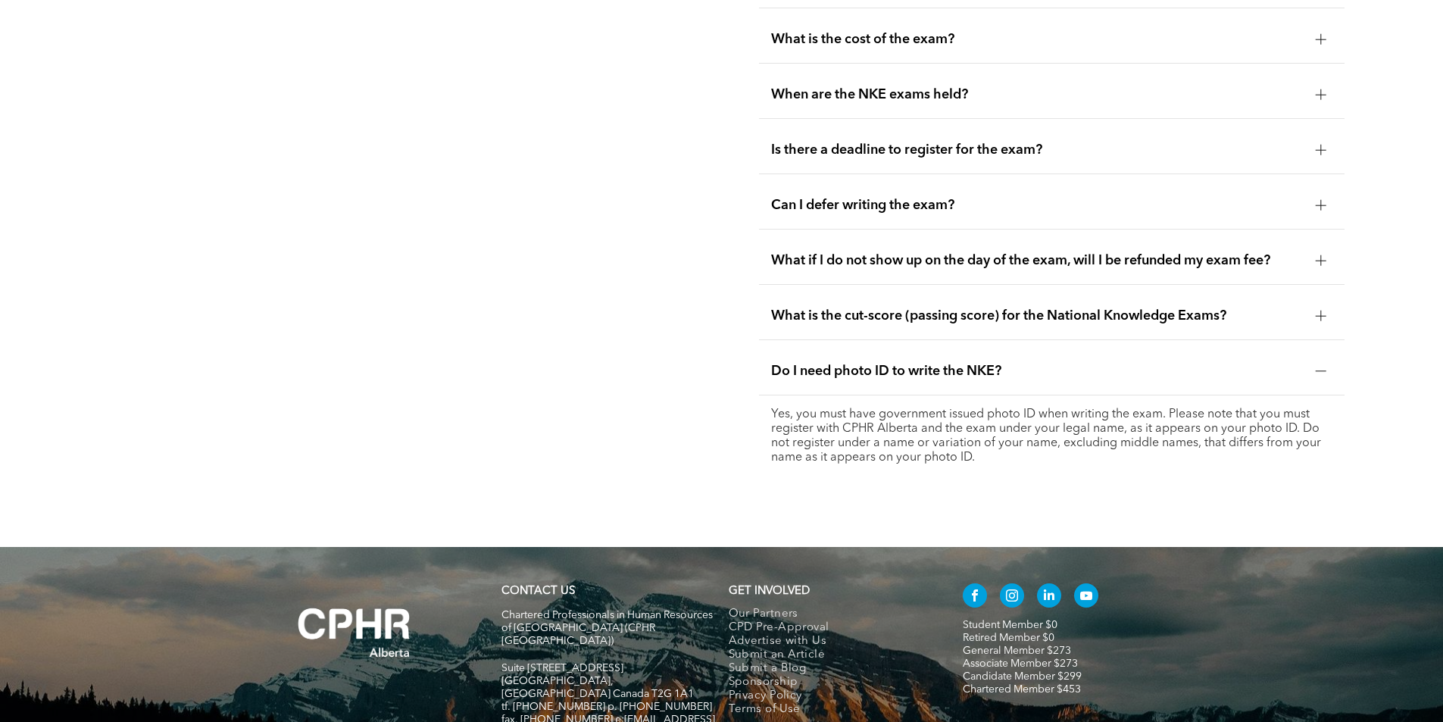
click at [1206, 363] on span "Do I need photo ID to write the NKE?" at bounding box center [1037, 371] width 533 height 17
